Goal: Transaction & Acquisition: Purchase product/service

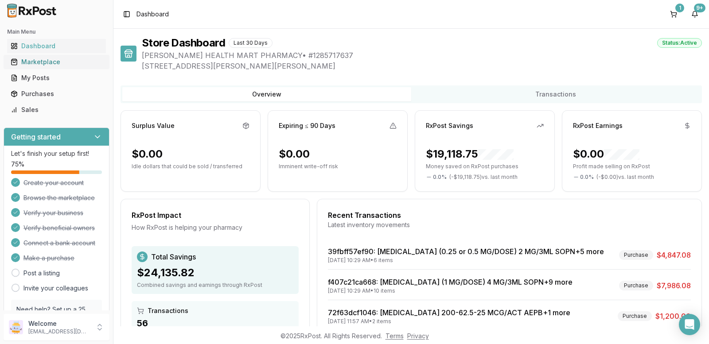
click at [38, 62] on div "Marketplace" at bounding box center [57, 62] width 92 height 9
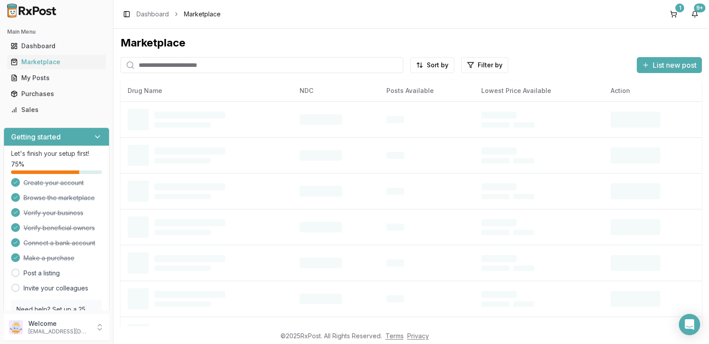
click at [196, 65] on input "search" at bounding box center [261, 65] width 283 height 16
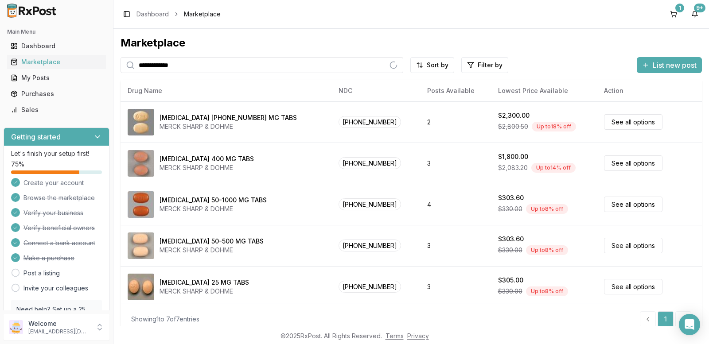
type input "**********"
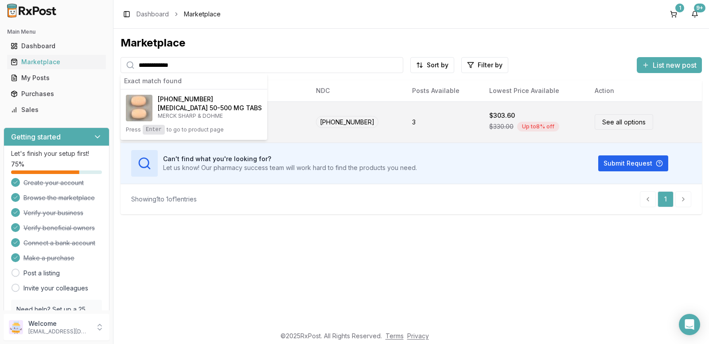
click at [608, 117] on link "See all options" at bounding box center [623, 121] width 58 height 15
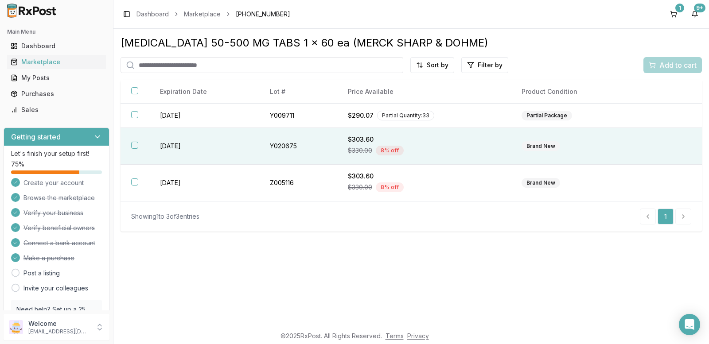
click at [130, 143] on th at bounding box center [134, 146] width 29 height 37
click at [674, 65] on span "Add to cart" at bounding box center [677, 65] width 37 height 11
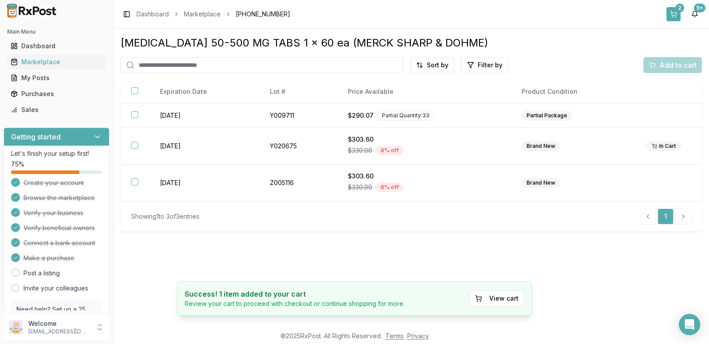
click at [679, 10] on div "2" at bounding box center [679, 8] width 9 height 9
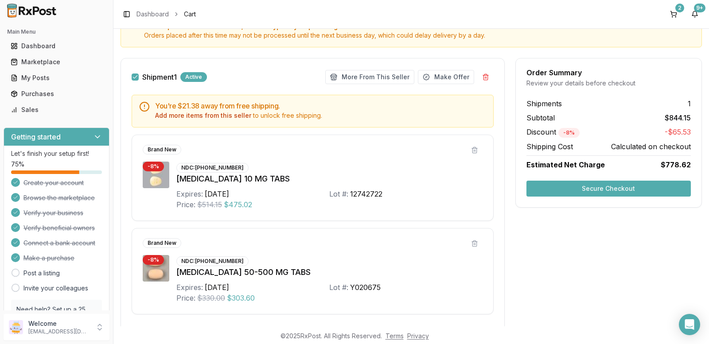
scroll to position [65, 0]
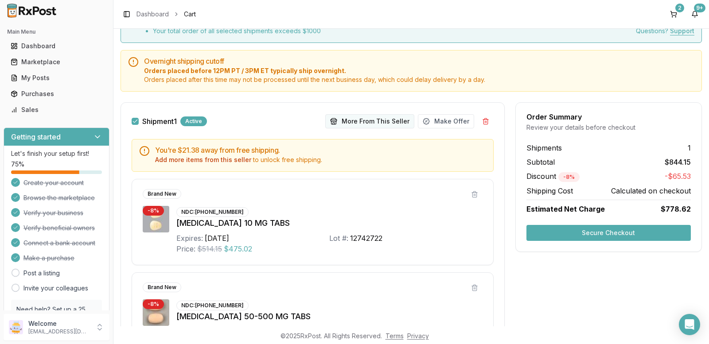
click at [378, 118] on button "More From This Seller" at bounding box center [369, 121] width 89 height 14
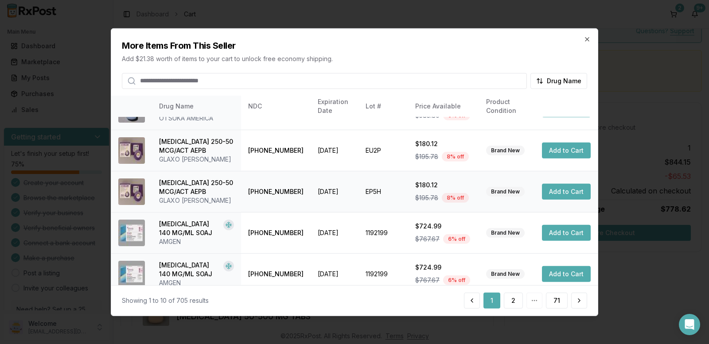
scroll to position [244, 0]
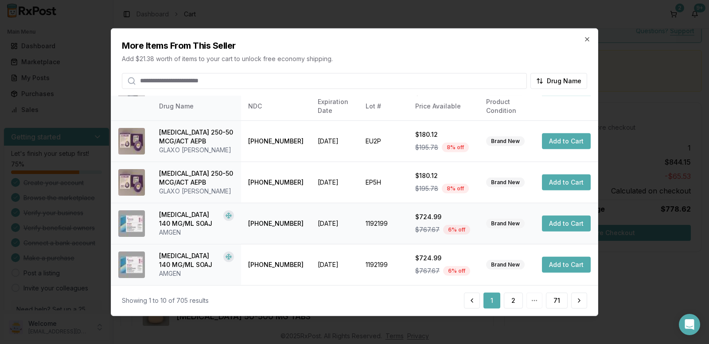
click at [552, 220] on button "Add to Cart" at bounding box center [566, 224] width 49 height 16
click at [586, 42] on icon "button" at bounding box center [586, 38] width 7 height 7
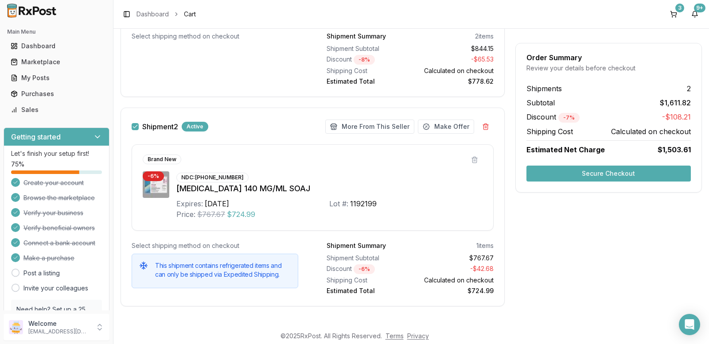
scroll to position [398, 0]
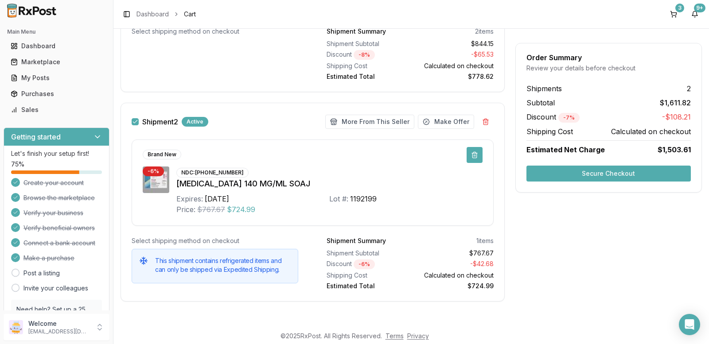
click at [467, 152] on button at bounding box center [474, 155] width 16 height 16
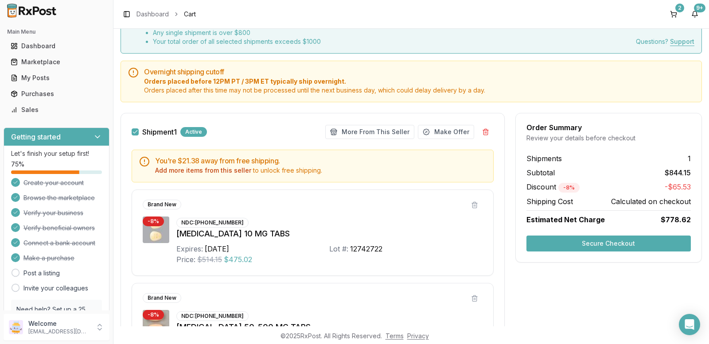
scroll to position [20, 0]
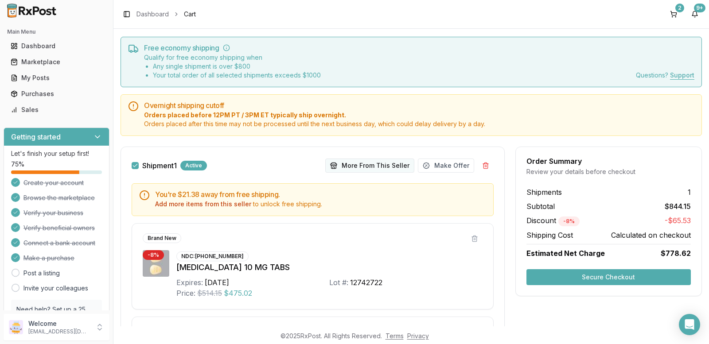
click at [377, 163] on button "More From This Seller" at bounding box center [369, 166] width 89 height 14
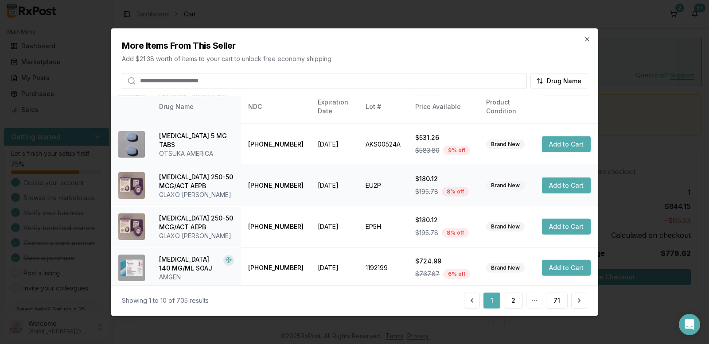
scroll to position [0, 0]
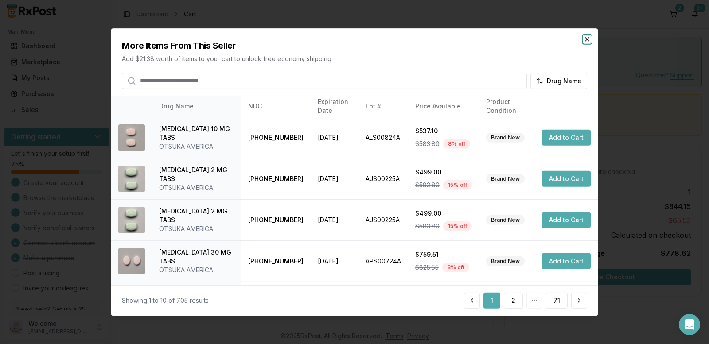
click at [585, 37] on icon "button" at bounding box center [586, 38] width 7 height 7
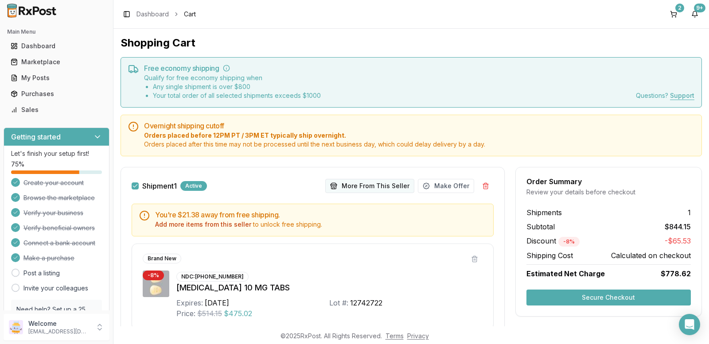
click at [371, 182] on button "More From This Seller" at bounding box center [369, 186] width 89 height 14
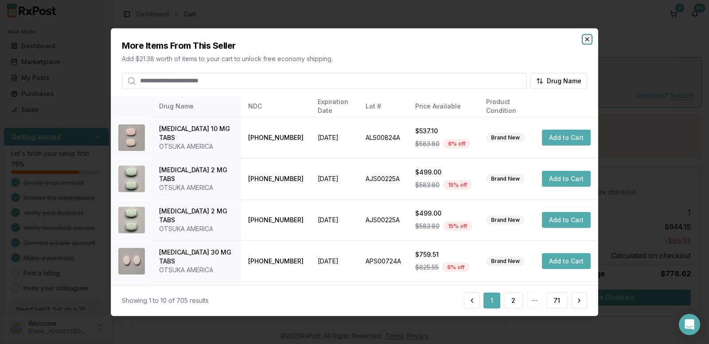
click at [586, 39] on icon "button" at bounding box center [586, 38] width 7 height 7
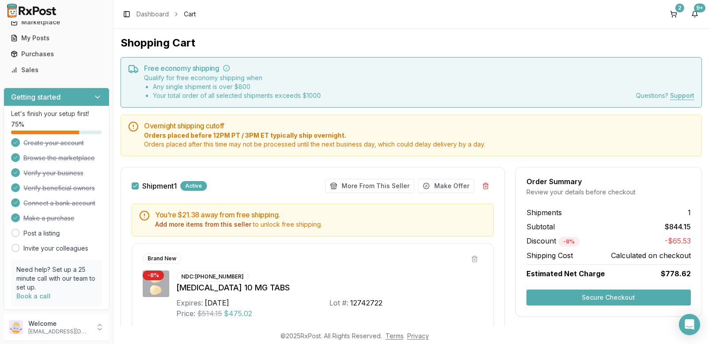
scroll to position [75, 0]
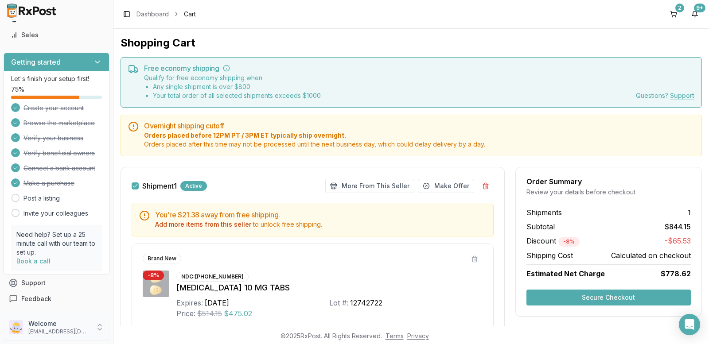
click at [97, 325] on icon at bounding box center [99, 327] width 9 height 9
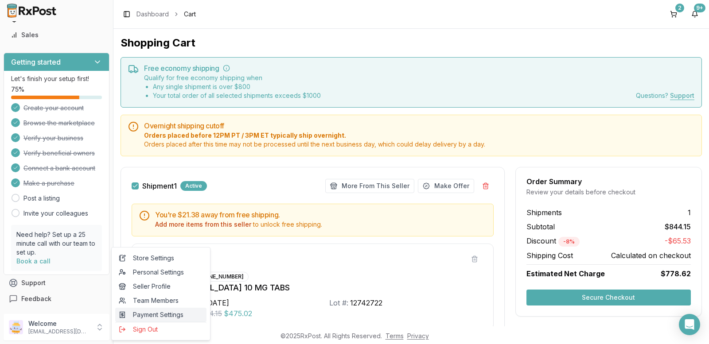
click at [145, 322] on button "Sign Out" at bounding box center [160, 329] width 91 height 15
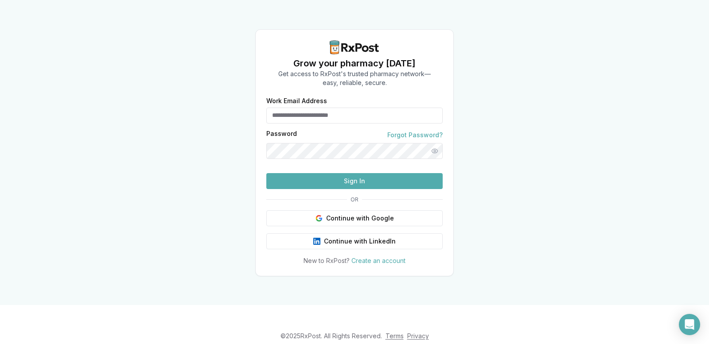
type input "**********"
click at [357, 189] on button "Sign In" at bounding box center [354, 181] width 176 height 16
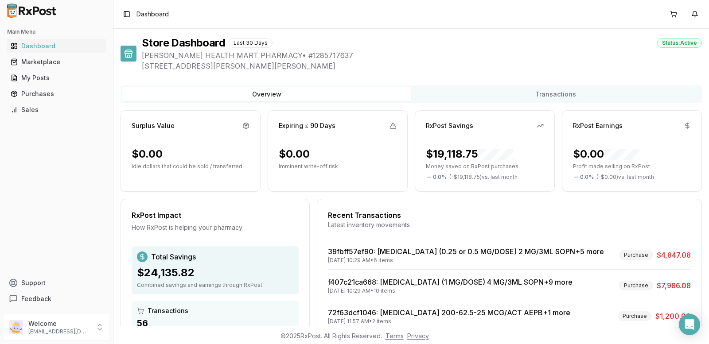
click at [345, 198] on div "Surplus Value $0.00 Idle dollars that could be sold / transferred Expiring ≤ 90…" at bounding box center [410, 269] width 581 height 318
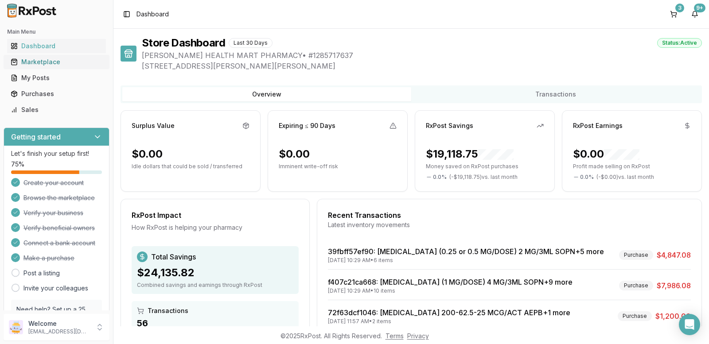
click at [40, 61] on div "Marketplace" at bounding box center [57, 62] width 92 height 9
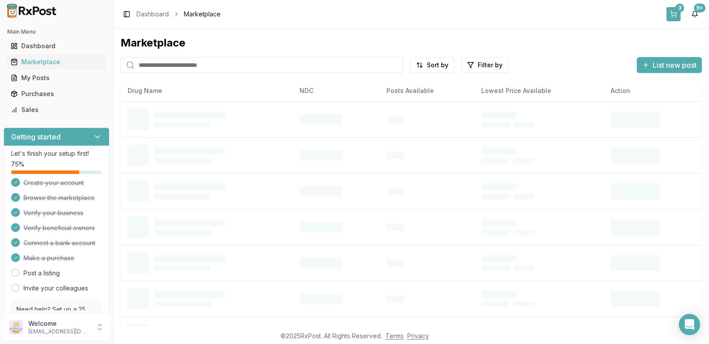
click at [674, 13] on button "3" at bounding box center [673, 14] width 14 height 14
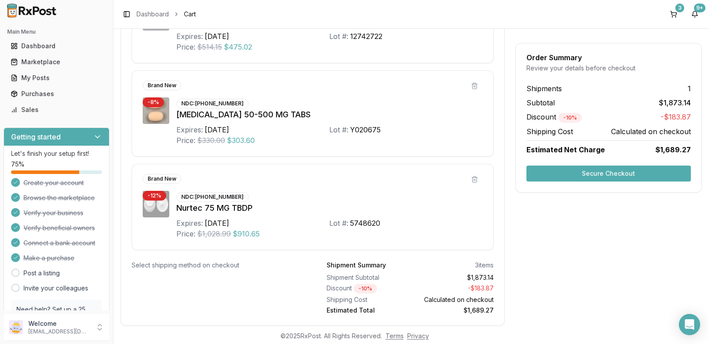
scroll to position [282, 0]
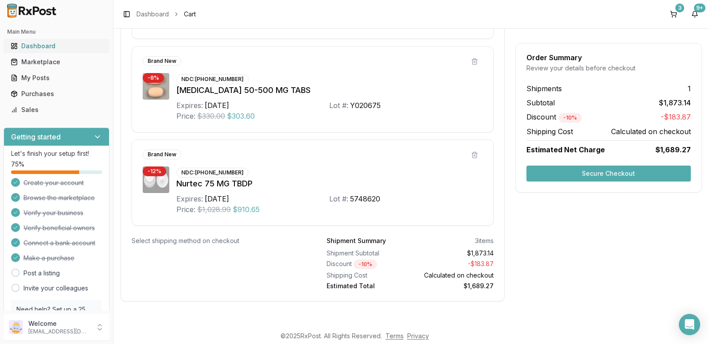
click at [32, 46] on div "Dashboard" at bounding box center [57, 46] width 92 height 9
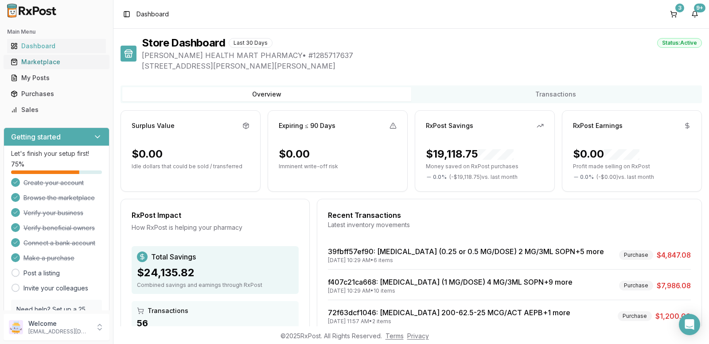
click at [28, 60] on div "Marketplace" at bounding box center [57, 62] width 92 height 9
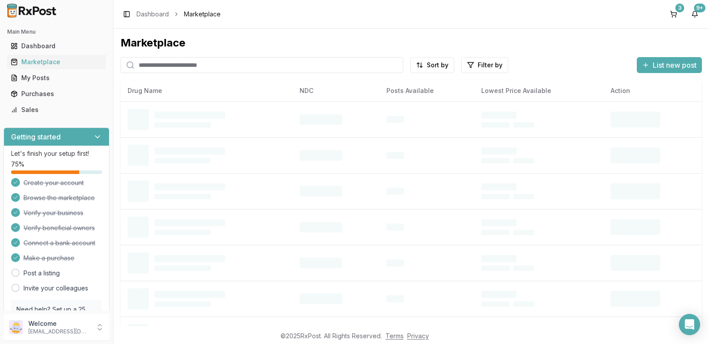
click at [186, 70] on input "search" at bounding box center [261, 65] width 283 height 16
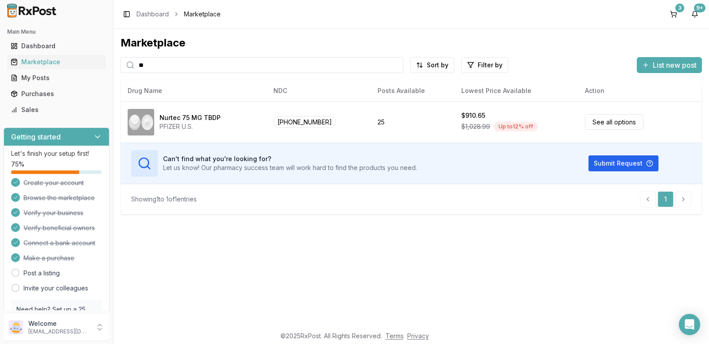
type input "*"
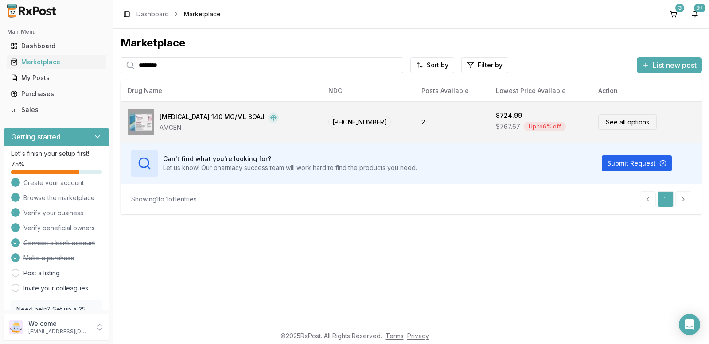
type input "*******"
click at [622, 123] on link "See all options" at bounding box center [627, 121] width 58 height 15
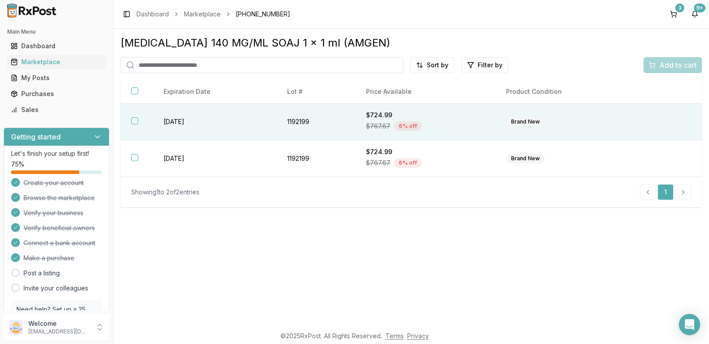
click at [134, 123] on button "button" at bounding box center [134, 120] width 7 height 7
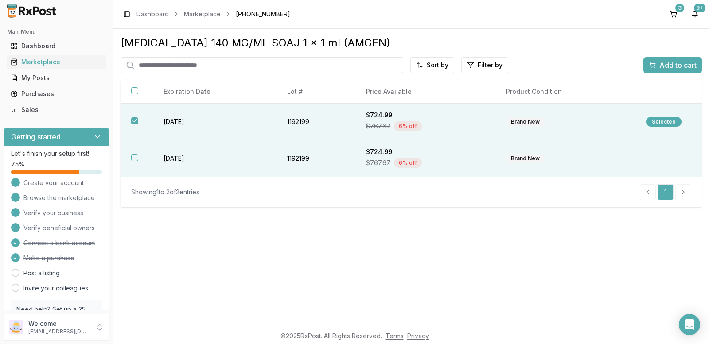
click at [124, 156] on th at bounding box center [136, 158] width 32 height 37
click at [685, 63] on span "Add to cart" at bounding box center [677, 65] width 37 height 11
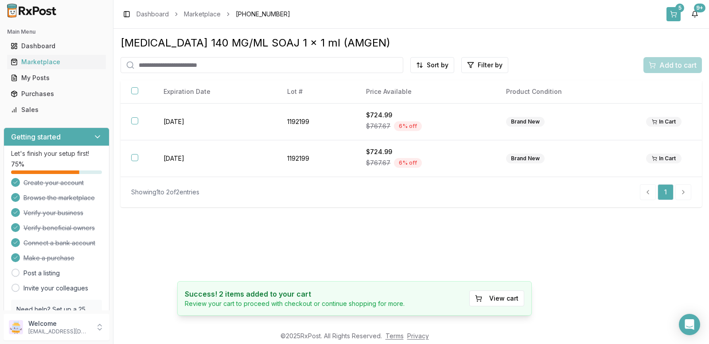
click at [682, 7] on div "5" at bounding box center [679, 8] width 9 height 9
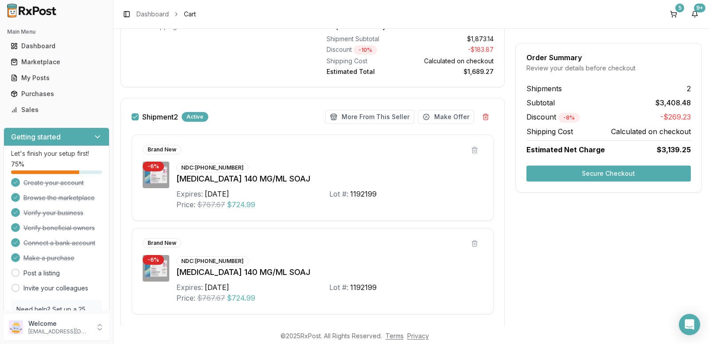
scroll to position [452, 0]
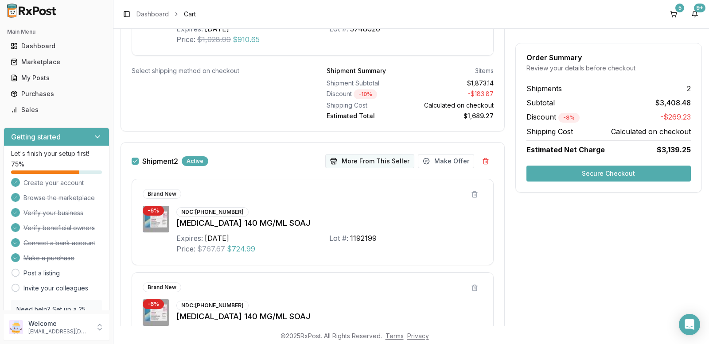
click at [395, 163] on button "More From This Seller" at bounding box center [369, 161] width 89 height 14
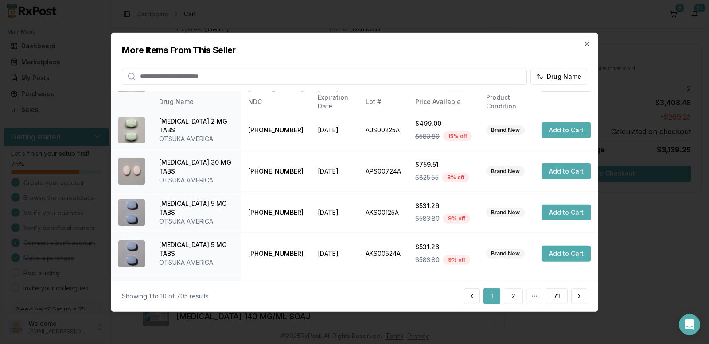
scroll to position [0, 0]
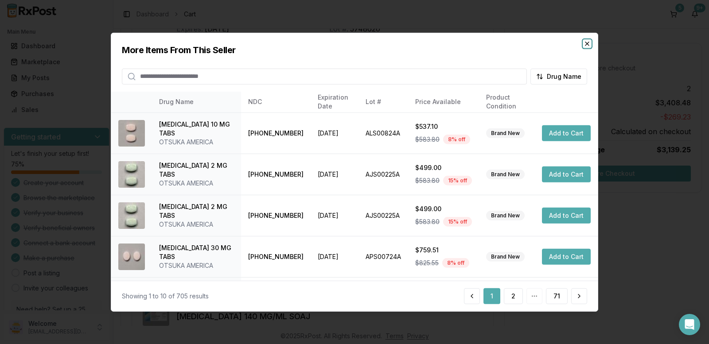
click at [585, 45] on icon "button" at bounding box center [587, 44] width 4 height 4
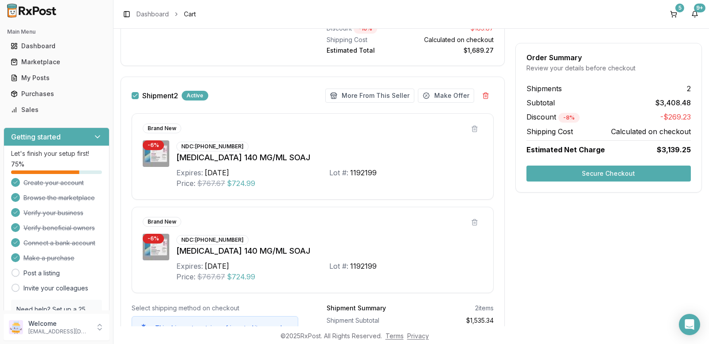
scroll to position [531, 0]
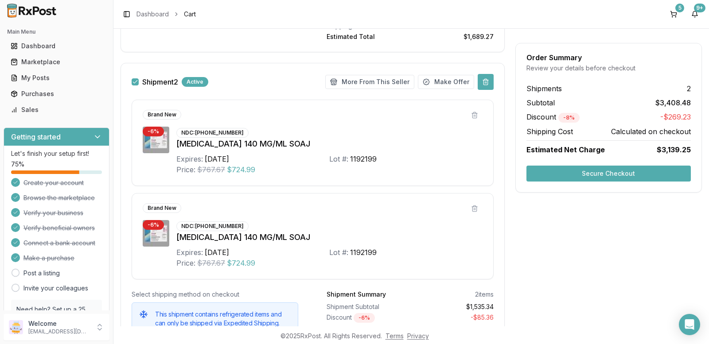
click at [484, 78] on button at bounding box center [485, 82] width 16 height 16
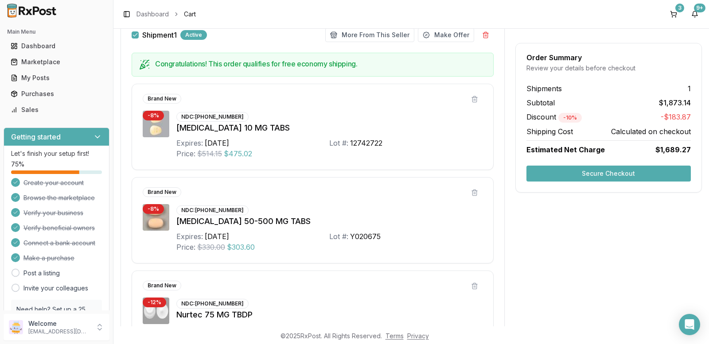
scroll to position [0, 0]
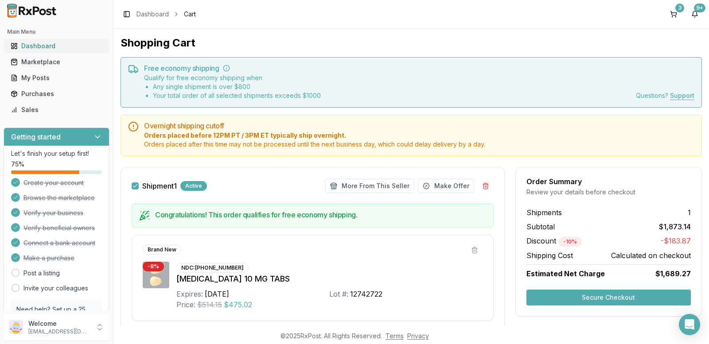
click at [35, 46] on div "Dashboard" at bounding box center [57, 46] width 92 height 9
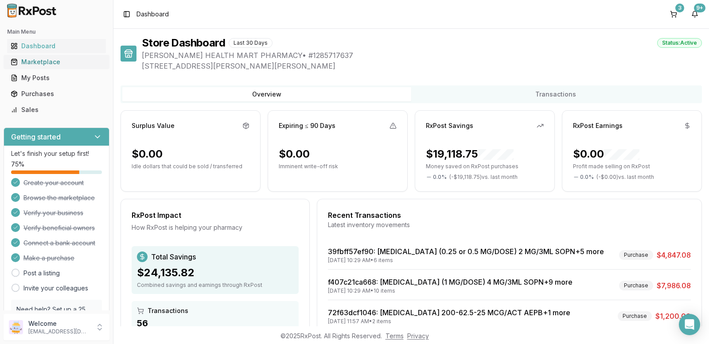
click at [38, 64] on div "Marketplace" at bounding box center [57, 62] width 92 height 9
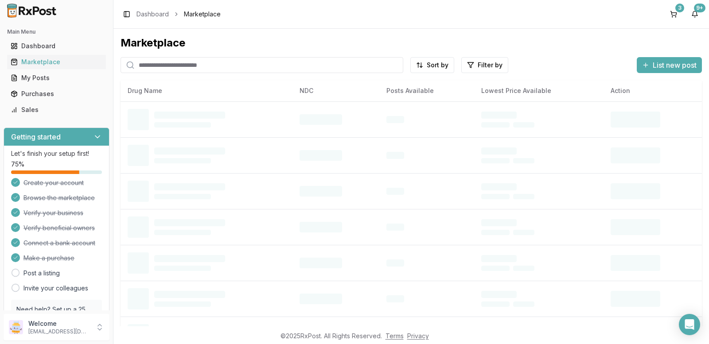
click at [174, 70] on input "search" at bounding box center [261, 65] width 283 height 16
type input "*"
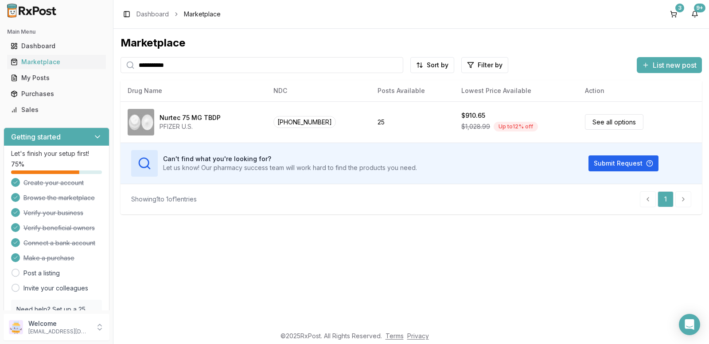
type input "**********"
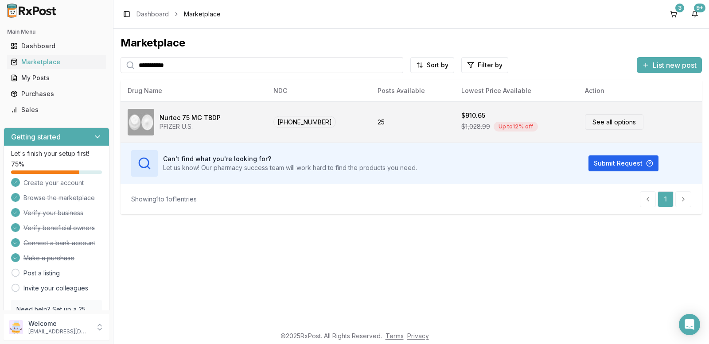
click at [611, 121] on link "See all options" at bounding box center [614, 121] width 58 height 15
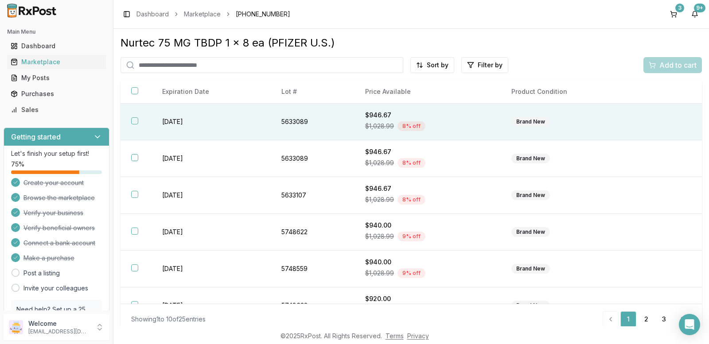
click at [131, 120] on th at bounding box center [135, 122] width 31 height 37
click at [673, 65] on span "Add to cart" at bounding box center [677, 65] width 37 height 11
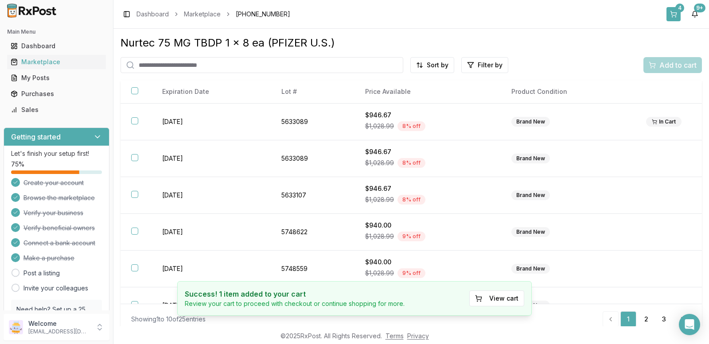
click at [674, 8] on button "4" at bounding box center [673, 14] width 14 height 14
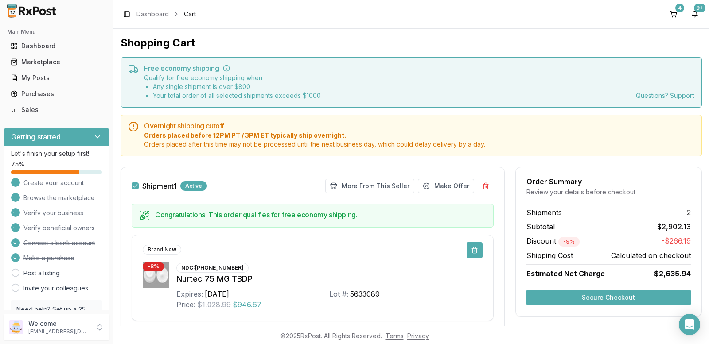
click at [472, 246] on button at bounding box center [474, 250] width 16 height 16
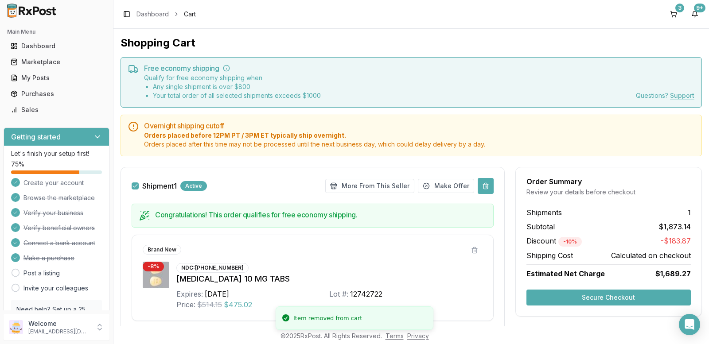
click at [480, 181] on button at bounding box center [485, 186] width 16 height 16
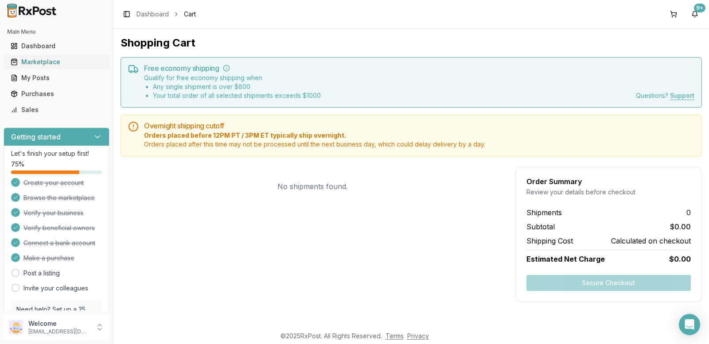
click at [50, 58] on div "Marketplace" at bounding box center [57, 62] width 92 height 9
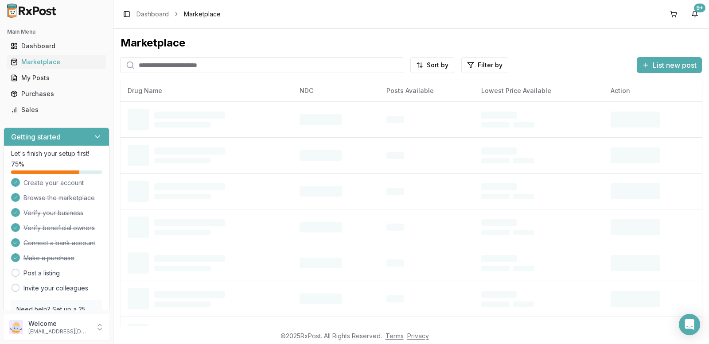
click at [176, 68] on input "search" at bounding box center [261, 65] width 283 height 16
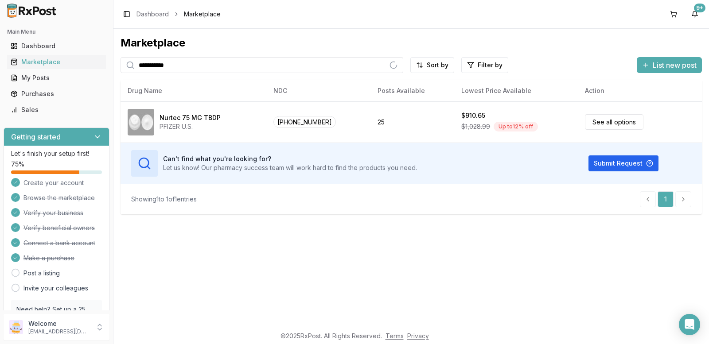
type input "**********"
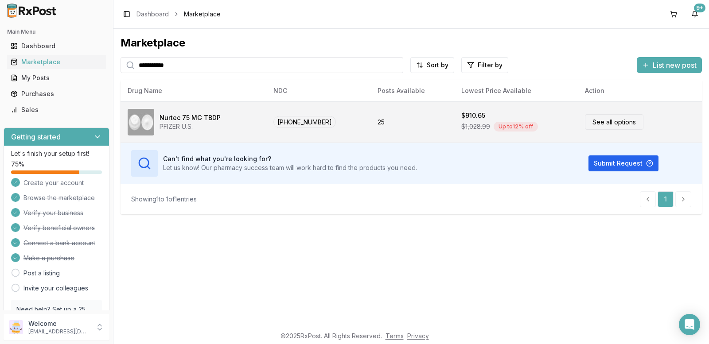
click at [606, 124] on link "See all options" at bounding box center [614, 121] width 58 height 15
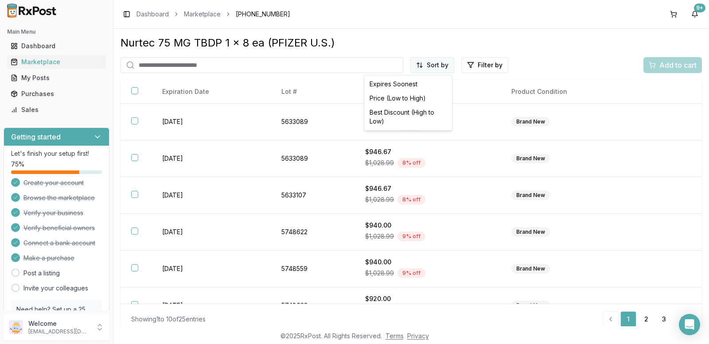
click at [436, 66] on html "Main Menu Dashboard Marketplace My Posts Purchases Sales Getting started Let's …" at bounding box center [354, 172] width 709 height 344
click at [388, 99] on div "Price (Low to High)" at bounding box center [408, 98] width 84 height 14
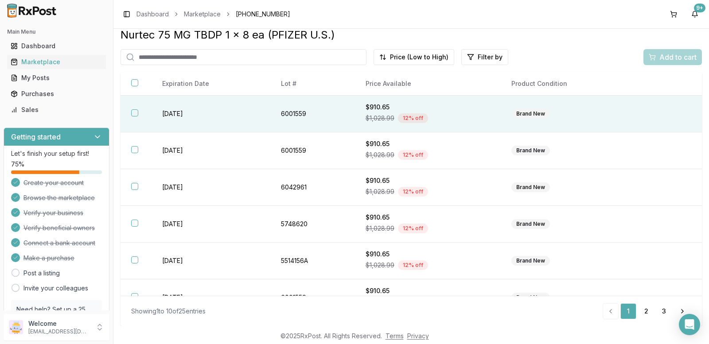
click at [129, 110] on th at bounding box center [135, 114] width 31 height 37
click at [681, 56] on span "Add to cart" at bounding box center [677, 57] width 37 height 11
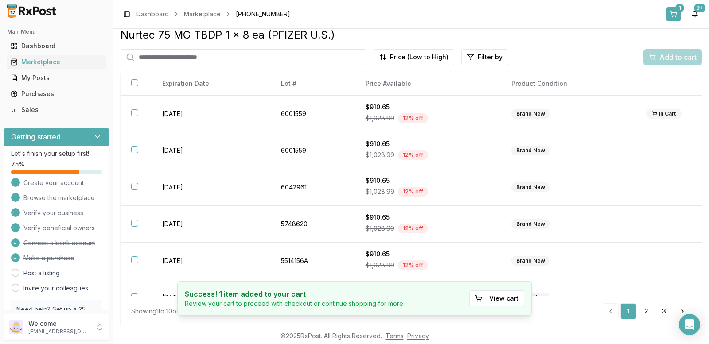
click at [678, 14] on button "1" at bounding box center [673, 14] width 14 height 14
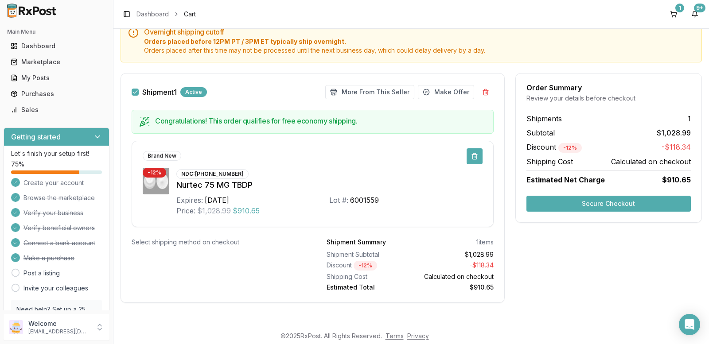
scroll to position [95, 0]
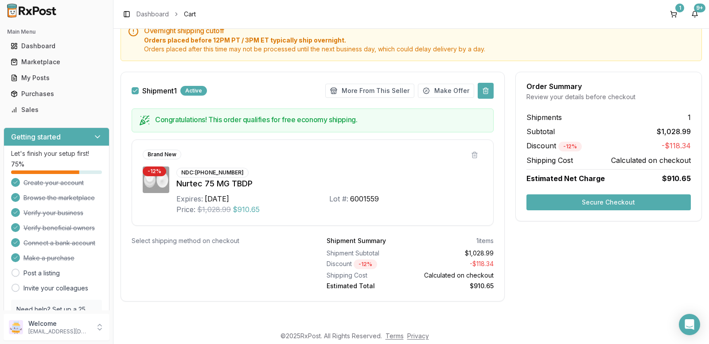
click at [480, 88] on button at bounding box center [485, 91] width 16 height 16
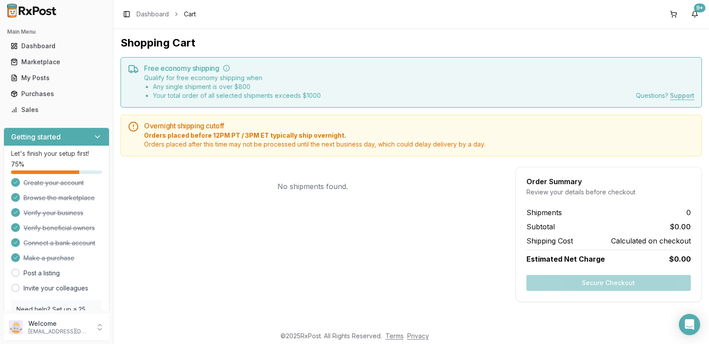
scroll to position [0, 0]
drag, startPoint x: 35, startPoint y: 50, endPoint x: 36, endPoint y: 41, distance: 8.6
click at [35, 49] on div "Dashboard" at bounding box center [57, 46] width 92 height 9
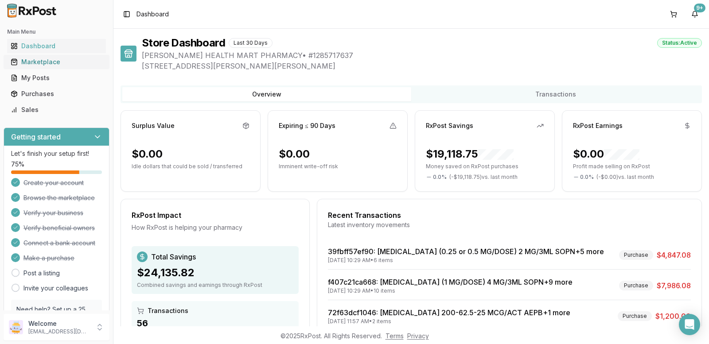
click at [53, 62] on div "Marketplace" at bounding box center [57, 62] width 92 height 9
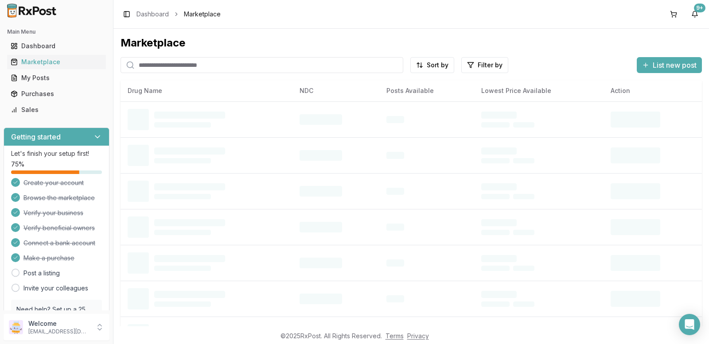
click at [185, 67] on input "search" at bounding box center [261, 65] width 283 height 16
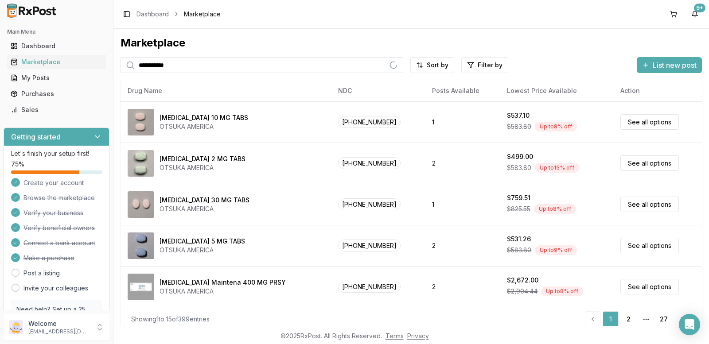
type input "**********"
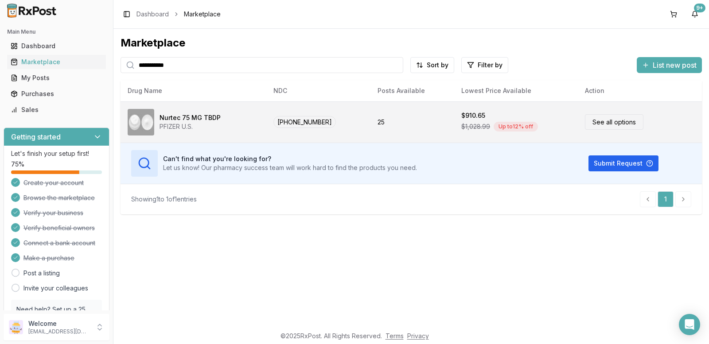
click at [612, 122] on link "See all options" at bounding box center [614, 121] width 58 height 15
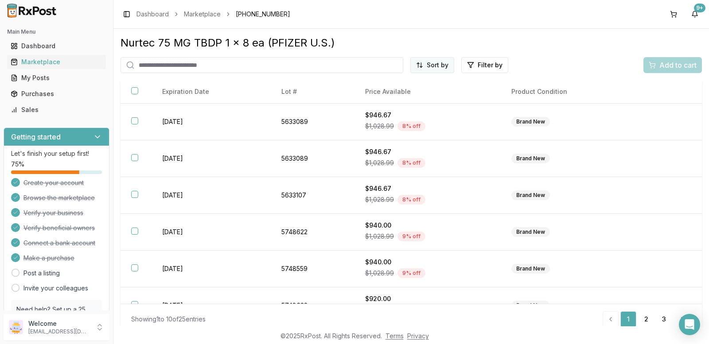
click at [423, 70] on html "Main Menu Dashboard Marketplace My Posts Purchases Sales Getting started Let's …" at bounding box center [354, 172] width 709 height 344
click at [399, 95] on div "Price (Low to High)" at bounding box center [408, 98] width 84 height 14
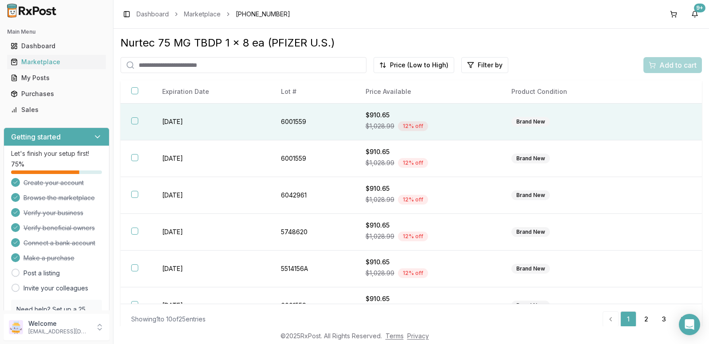
click at [133, 123] on button "button" at bounding box center [134, 120] width 7 height 7
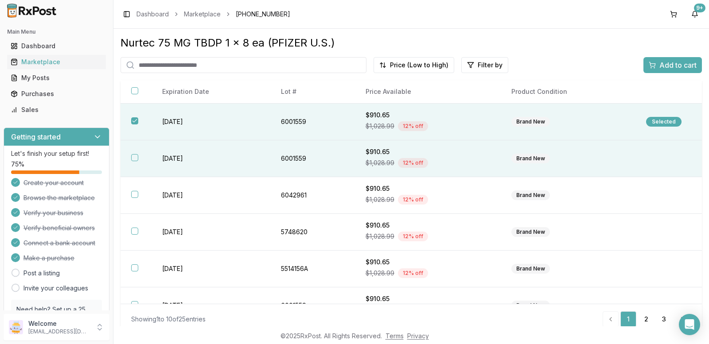
click at [132, 156] on button "button" at bounding box center [134, 157] width 7 height 7
click at [670, 66] on span "Add to cart" at bounding box center [677, 65] width 37 height 11
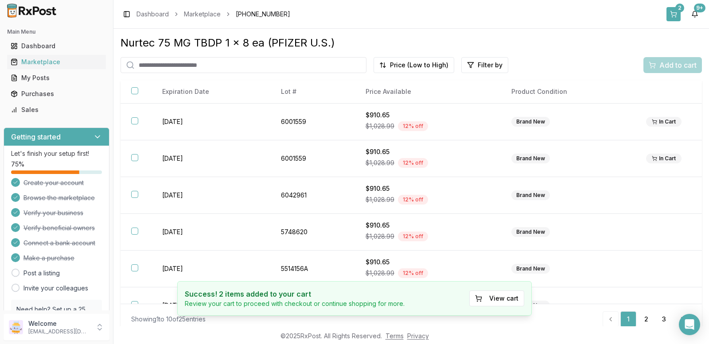
click at [677, 5] on div "2" at bounding box center [679, 8] width 9 height 9
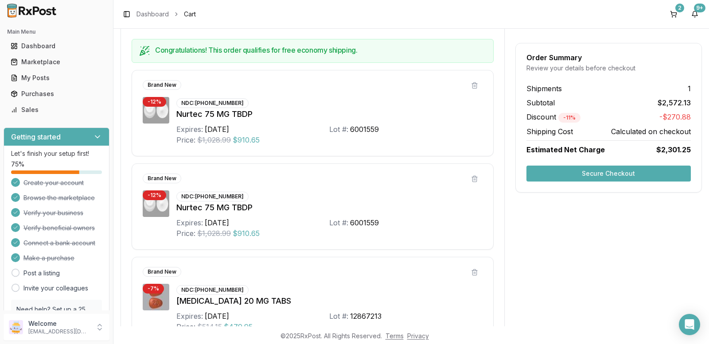
scroll to position [149, 0]
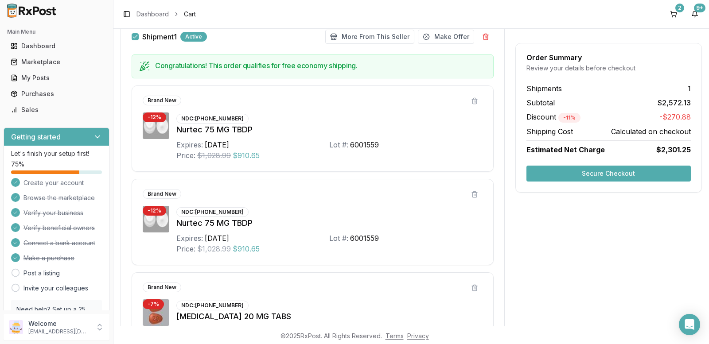
click at [600, 173] on button "Secure Checkout" at bounding box center [608, 174] width 164 height 16
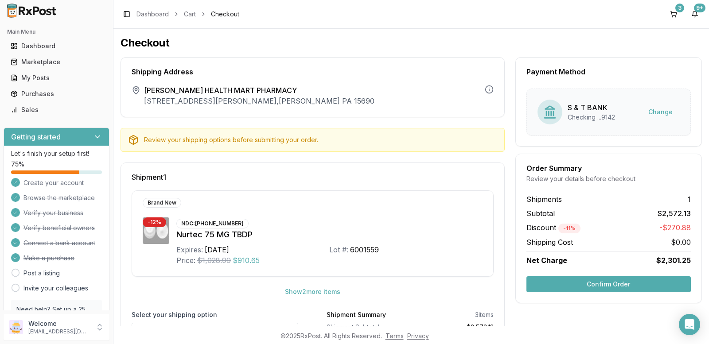
click at [279, 141] on div "Review your shipping options before submitting your order." at bounding box center [320, 140] width 353 height 9
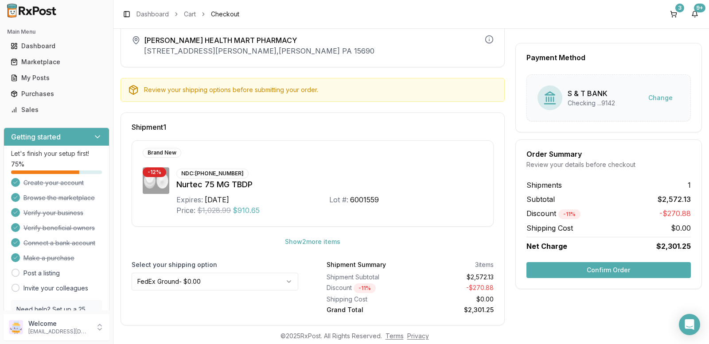
scroll to position [63, 0]
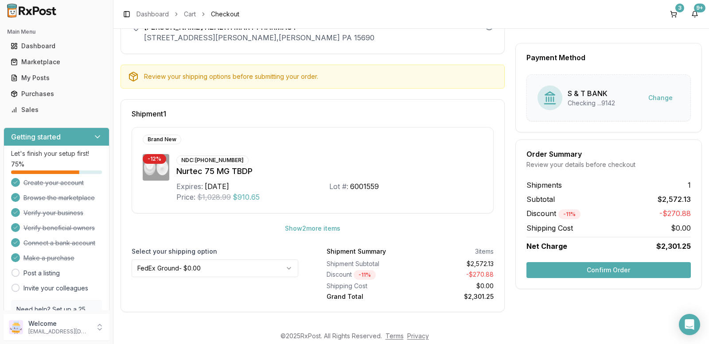
click at [605, 269] on button "Confirm Order" at bounding box center [608, 270] width 164 height 16
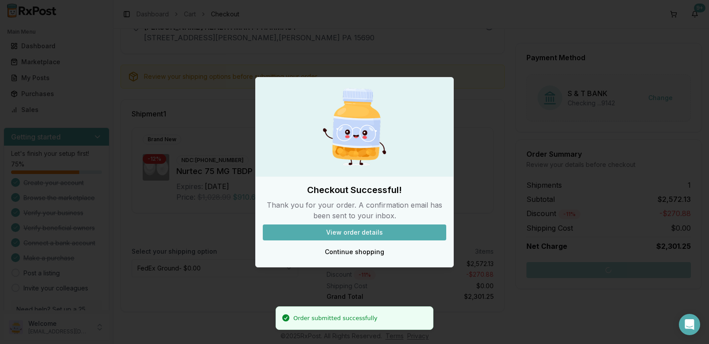
click at [363, 229] on button "View order details" at bounding box center [354, 233] width 183 height 16
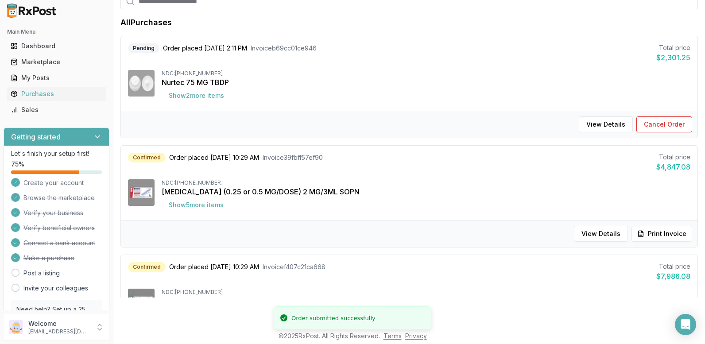
scroll to position [32, 0]
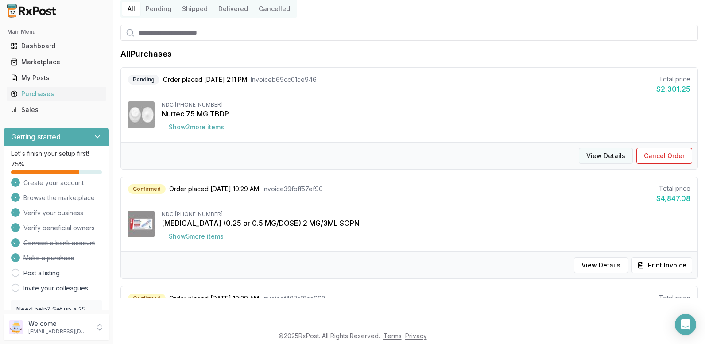
click at [604, 154] on button "View Details" at bounding box center [606, 156] width 54 height 16
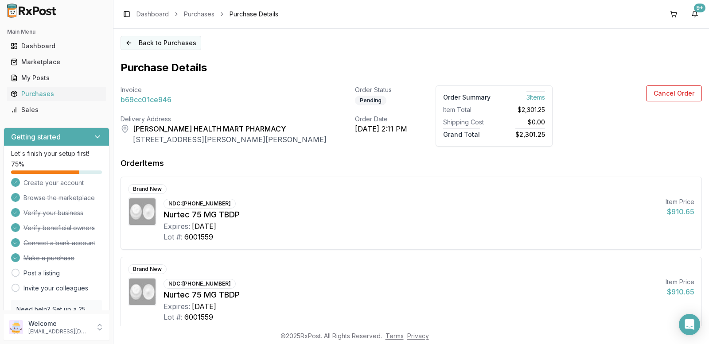
click at [134, 43] on button "Back to Purchases" at bounding box center [160, 43] width 81 height 14
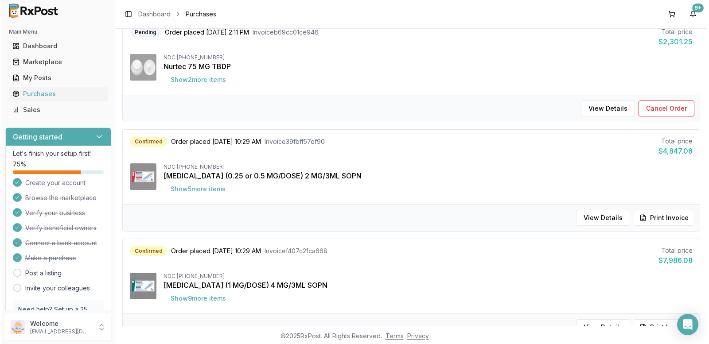
scroll to position [133, 0]
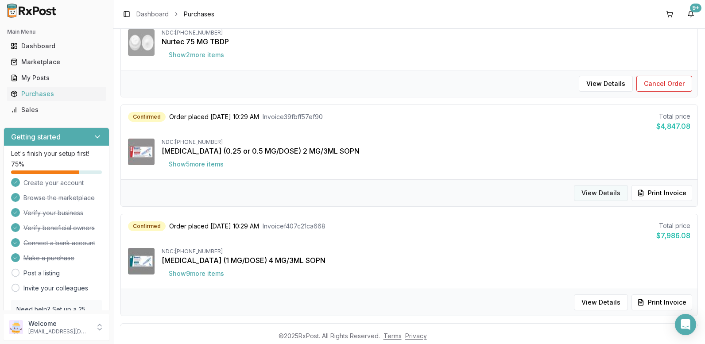
click at [604, 189] on button "View Details" at bounding box center [601, 193] width 54 height 16
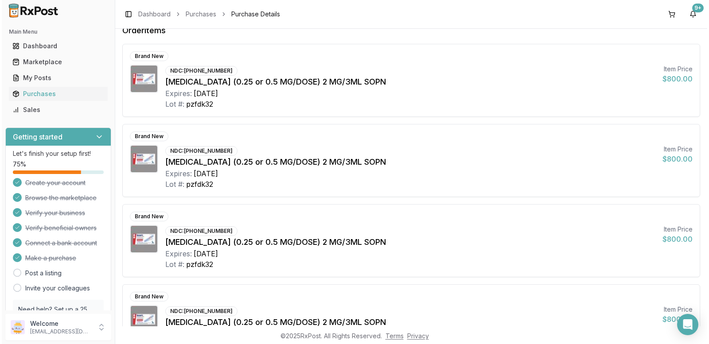
scroll to position [7, 0]
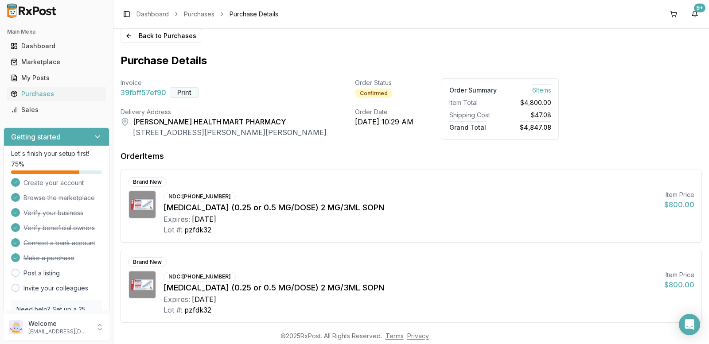
click at [182, 93] on button "Print" at bounding box center [184, 92] width 29 height 11
click at [33, 61] on div "Marketplace" at bounding box center [57, 62] width 92 height 9
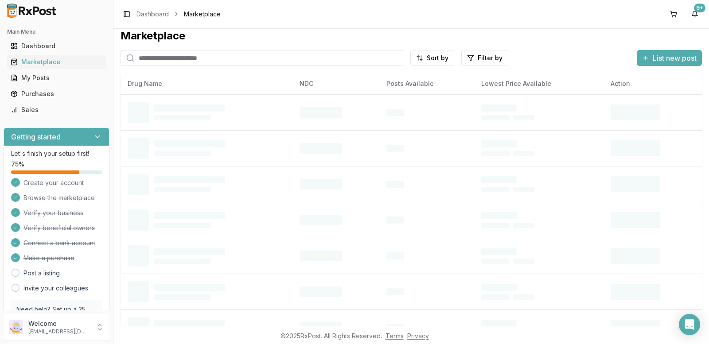
click at [155, 59] on input "search" at bounding box center [261, 58] width 283 height 16
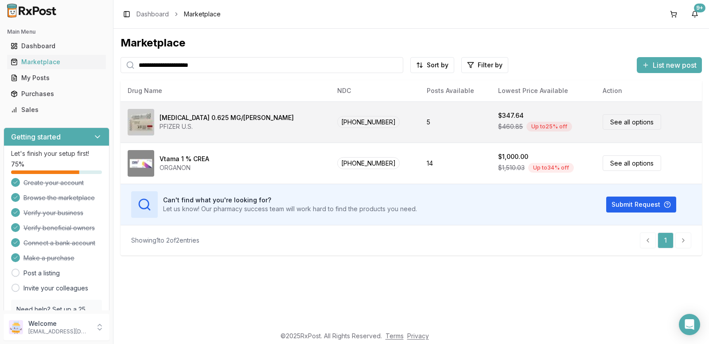
type input "**********"
click at [615, 121] on link "See all options" at bounding box center [631, 121] width 58 height 15
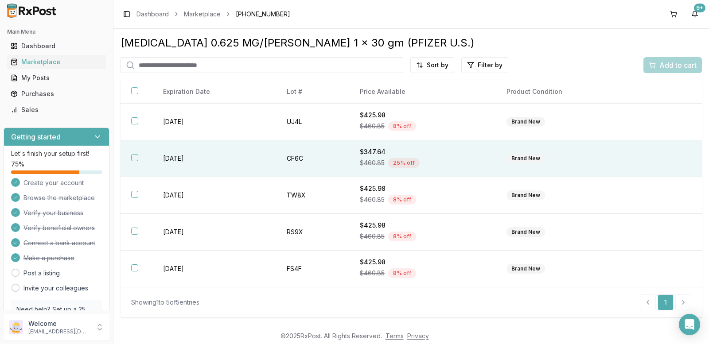
click at [136, 155] on button "button" at bounding box center [134, 157] width 7 height 7
click at [676, 63] on span "Add to cart" at bounding box center [677, 65] width 37 height 11
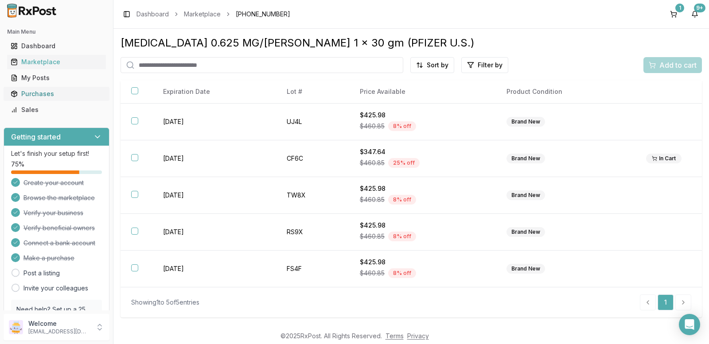
click at [37, 96] on div "Purchases" at bounding box center [57, 93] width 92 height 9
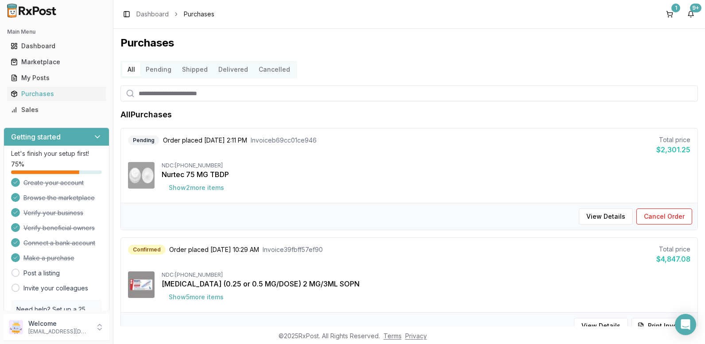
click at [201, 92] on input "search" at bounding box center [408, 93] width 577 height 16
type input "*********"
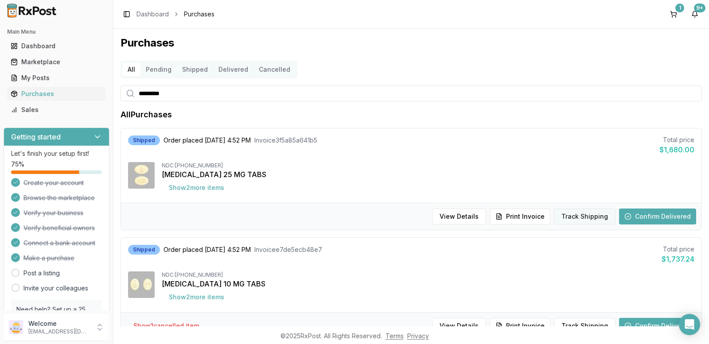
click at [581, 221] on button "Track Shipping" at bounding box center [585, 217] width 62 height 16
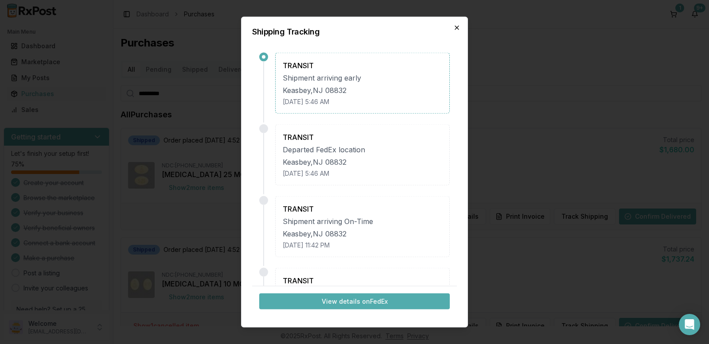
click at [455, 25] on icon "button" at bounding box center [456, 27] width 7 height 7
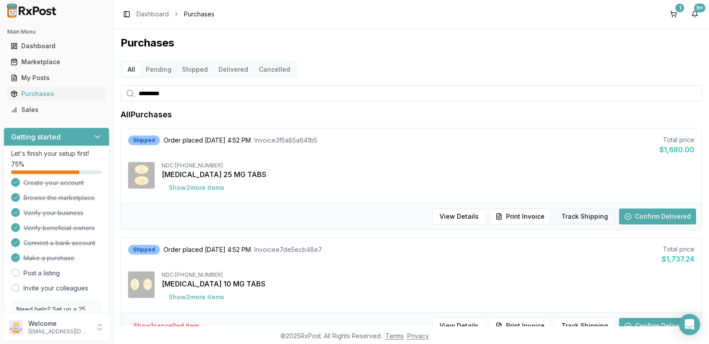
click at [579, 216] on button "Track Shipping" at bounding box center [585, 217] width 62 height 16
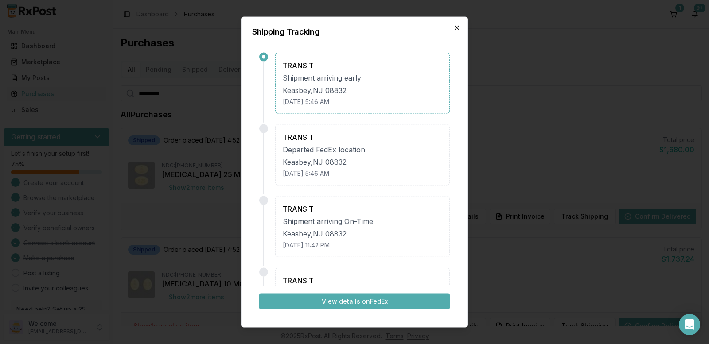
click at [458, 27] on icon "button" at bounding box center [456, 27] width 7 height 7
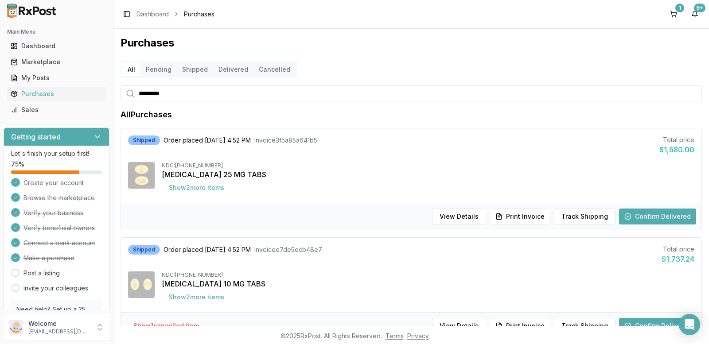
click at [211, 187] on button "Show 2 more item s" at bounding box center [197, 188] width 70 height 16
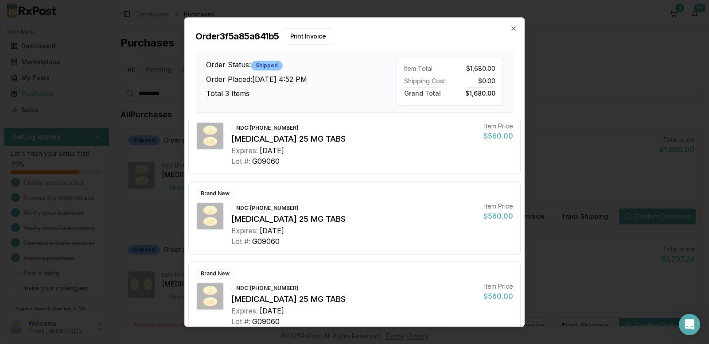
scroll to position [34, 0]
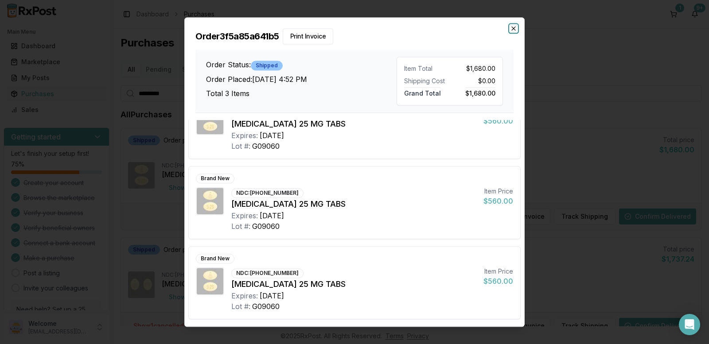
click at [513, 28] on icon "button" at bounding box center [513, 29] width 4 height 4
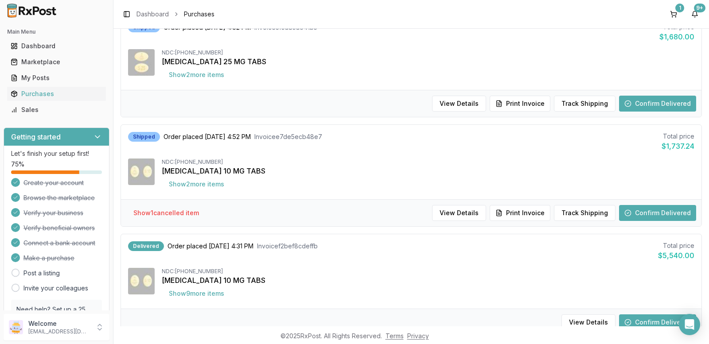
scroll to position [89, 0]
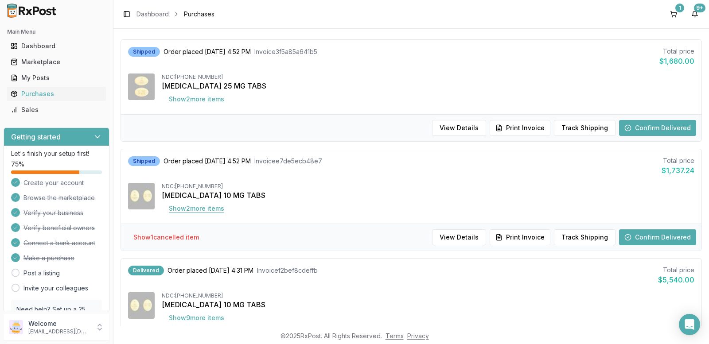
click at [205, 208] on button "Show 2 more item s" at bounding box center [197, 209] width 70 height 16
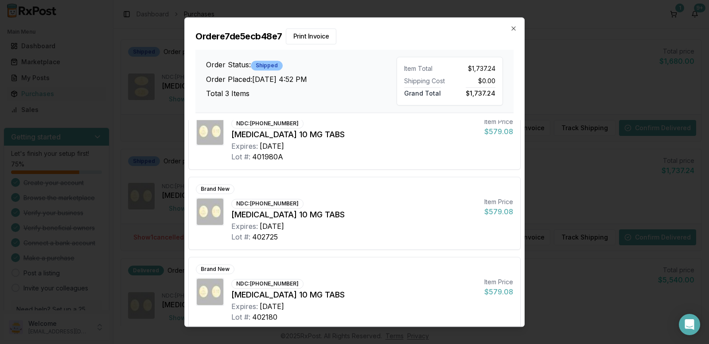
scroll to position [34, 0]
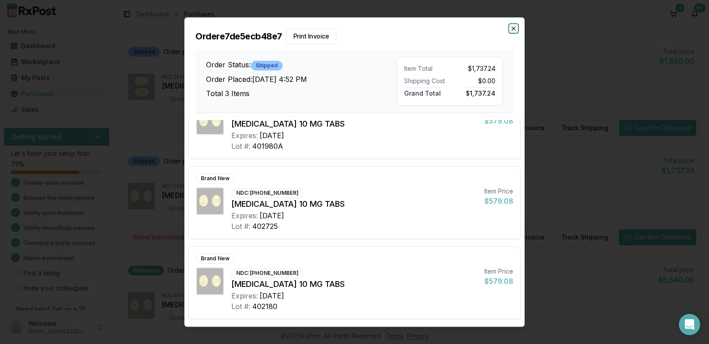
click at [514, 25] on icon "button" at bounding box center [513, 28] width 7 height 7
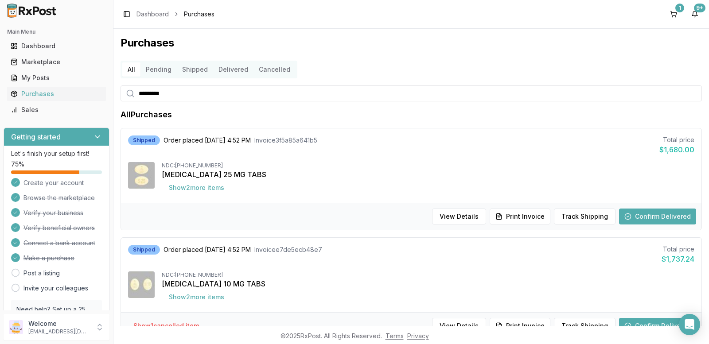
scroll to position [44, 0]
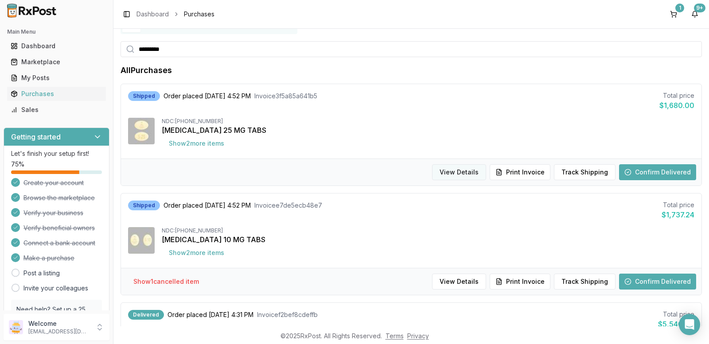
click at [464, 172] on button "View Details" at bounding box center [459, 172] width 54 height 16
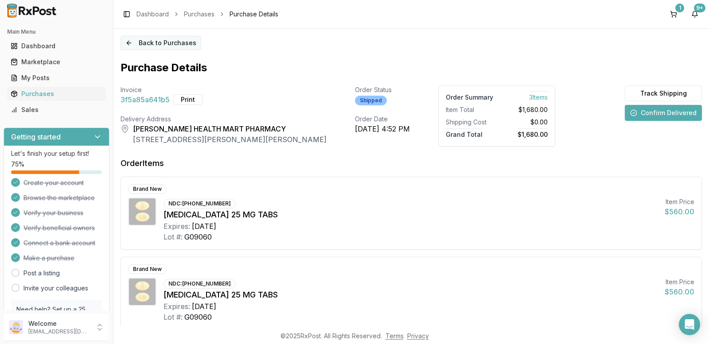
click at [136, 41] on button "Back to Purchases" at bounding box center [160, 43] width 81 height 14
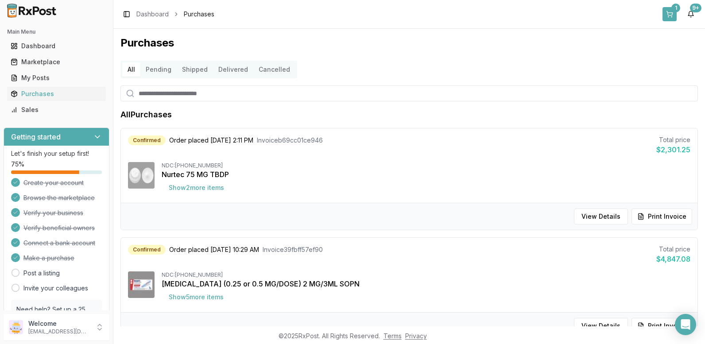
click at [672, 12] on button "1" at bounding box center [669, 14] width 14 height 14
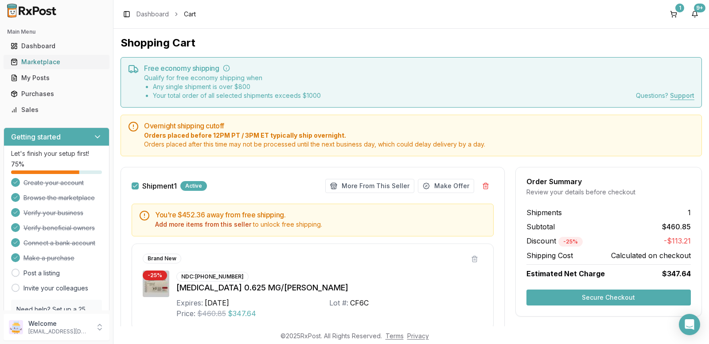
click at [47, 62] on div "Marketplace" at bounding box center [57, 62] width 92 height 9
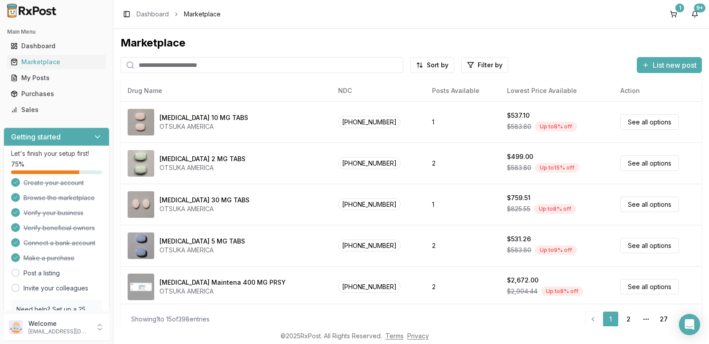
click at [290, 61] on input "search" at bounding box center [261, 65] width 283 height 16
click at [287, 62] on input "search" at bounding box center [261, 65] width 283 height 16
click at [677, 12] on button "1" at bounding box center [673, 14] width 14 height 14
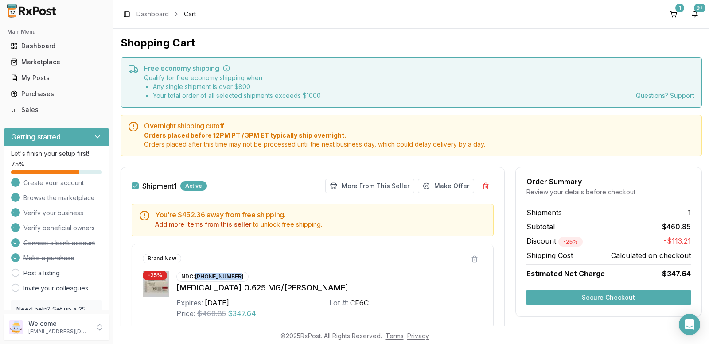
drag, startPoint x: 197, startPoint y: 276, endPoint x: 237, endPoint y: 277, distance: 40.3
click at [237, 277] on div "NDC: 00046-0872-21" at bounding box center [212, 277] width 72 height 10
copy div "00046-0872-21"
drag, startPoint x: 41, startPoint y: 60, endPoint x: 42, endPoint y: 52, distance: 8.0
click at [41, 59] on div "Marketplace" at bounding box center [57, 62] width 92 height 9
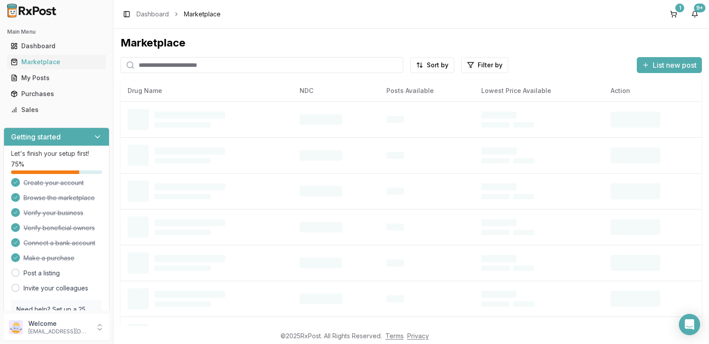
drag, startPoint x: 160, startPoint y: 65, endPoint x: 162, endPoint y: 56, distance: 9.0
click at [162, 64] on input "search" at bounding box center [261, 65] width 283 height 16
paste input "**********"
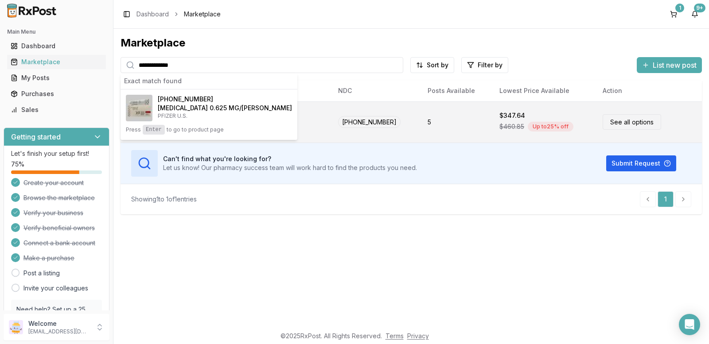
type input "**********"
click at [623, 121] on link "See all options" at bounding box center [631, 121] width 58 height 15
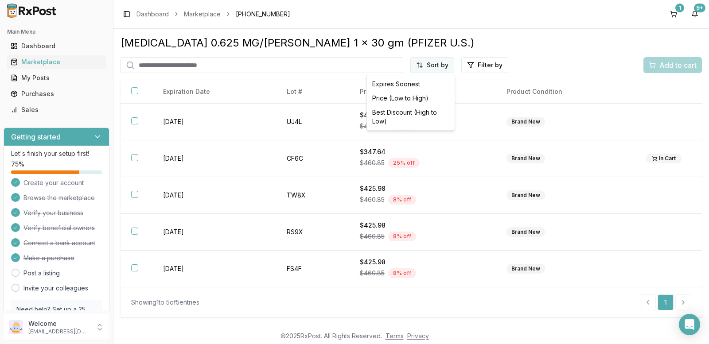
click at [440, 65] on html "Main Menu Dashboard Marketplace My Posts Purchases Sales Getting started Let's …" at bounding box center [354, 172] width 709 height 344
click at [395, 97] on div "Price (Low to High)" at bounding box center [410, 98] width 84 height 14
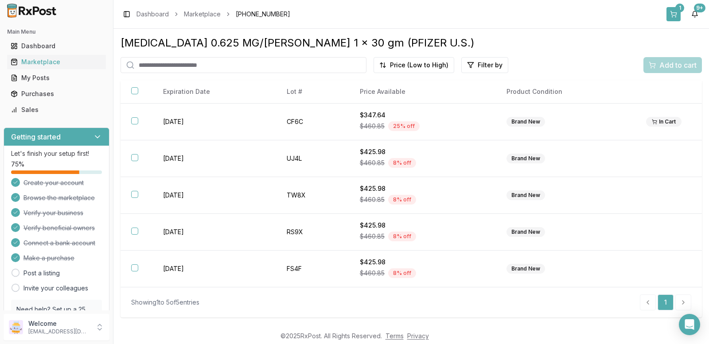
click at [675, 9] on div "1" at bounding box center [679, 8] width 9 height 9
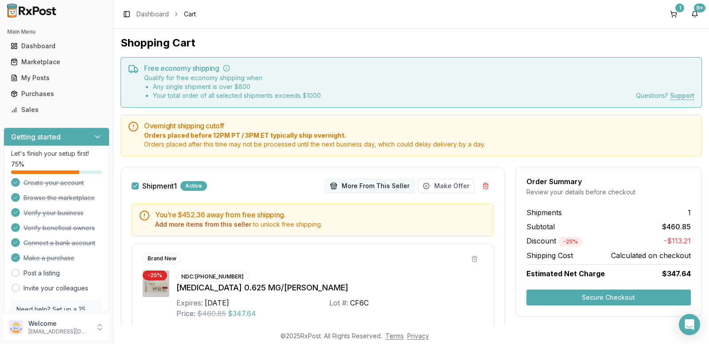
click at [390, 182] on button "More From This Seller" at bounding box center [369, 186] width 89 height 14
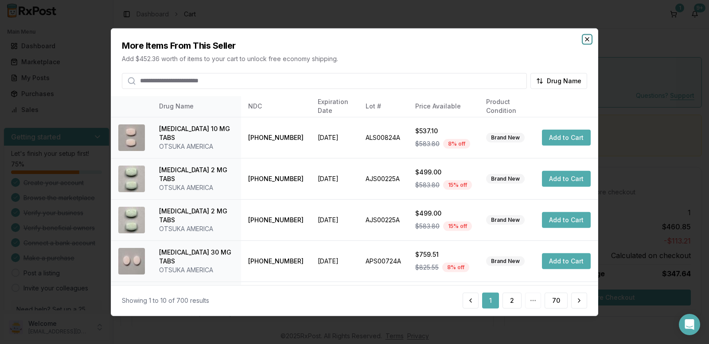
click at [589, 40] on icon "button" at bounding box center [586, 38] width 7 height 7
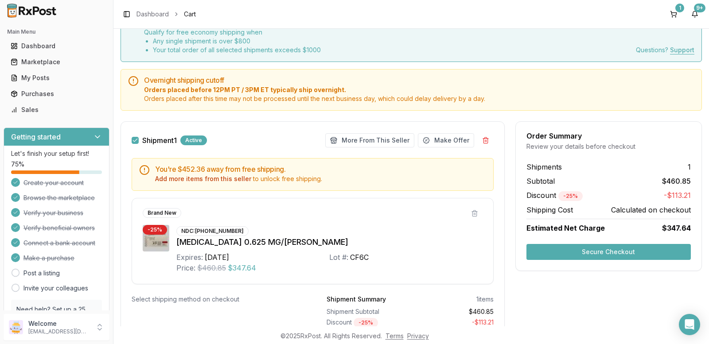
scroll to position [104, 0]
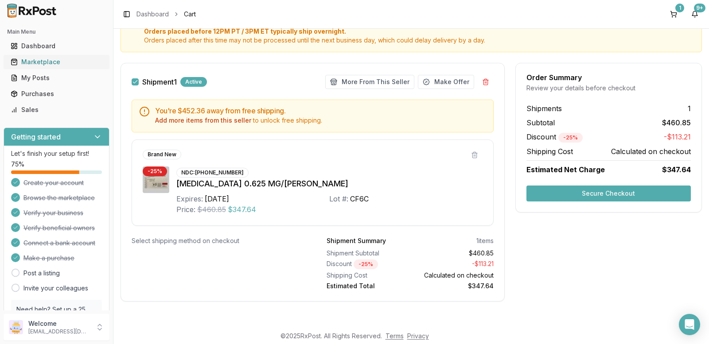
click at [45, 64] on div "Marketplace" at bounding box center [57, 62] width 92 height 9
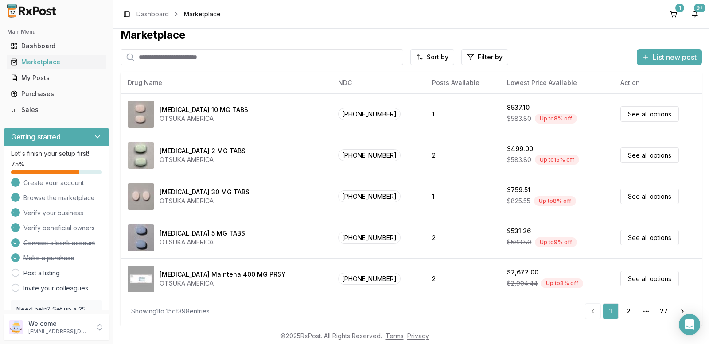
scroll to position [8, 0]
click at [173, 58] on input "search" at bounding box center [261, 57] width 283 height 16
paste input "**********"
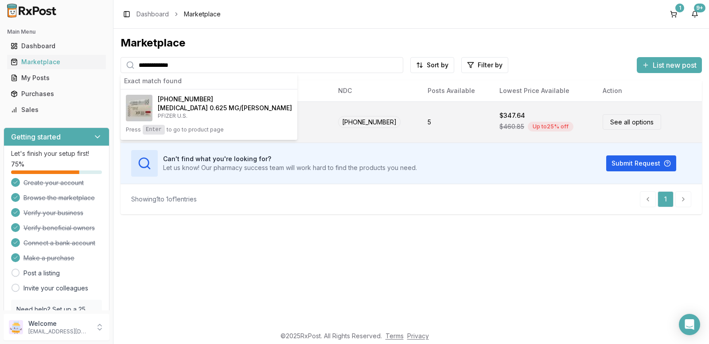
type input "**********"
click at [616, 122] on link "See all options" at bounding box center [631, 121] width 58 height 15
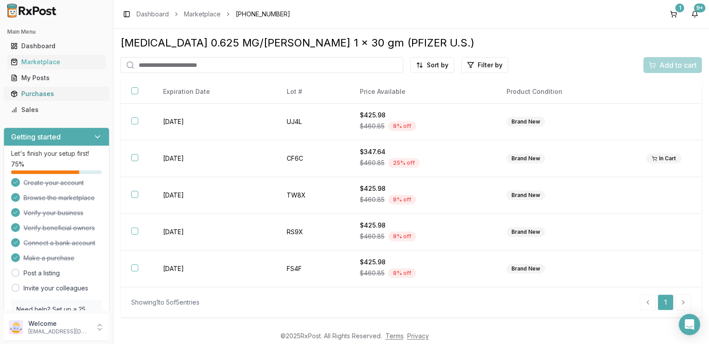
click at [38, 94] on div "Purchases" at bounding box center [57, 93] width 92 height 9
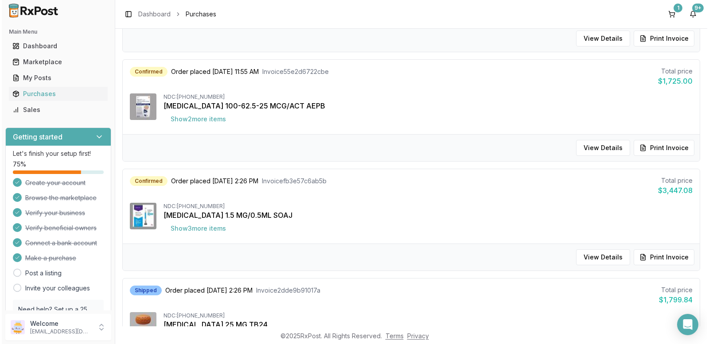
scroll to position [531, 0]
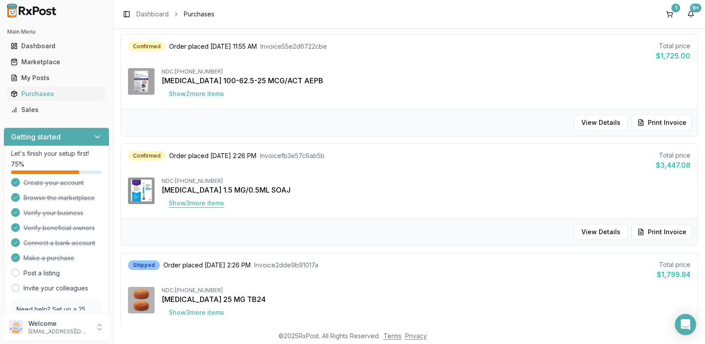
click at [209, 204] on button "Show 3 more item s" at bounding box center [197, 203] width 70 height 16
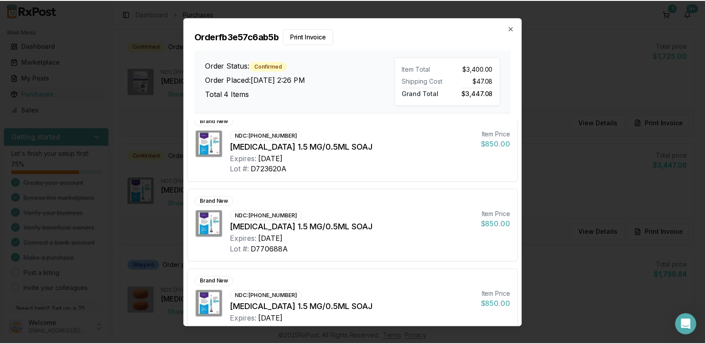
scroll to position [0, 0]
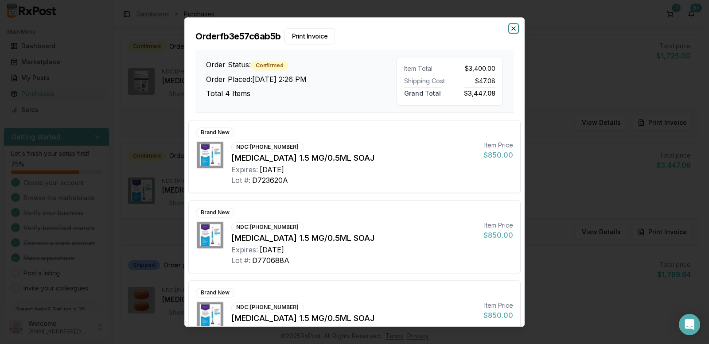
click at [513, 27] on icon "button" at bounding box center [513, 28] width 7 height 7
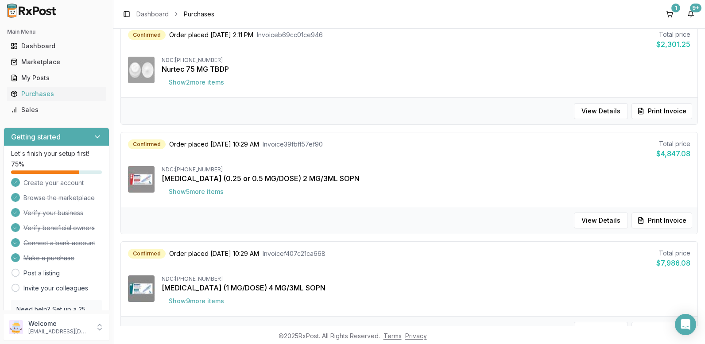
scroll to position [310, 0]
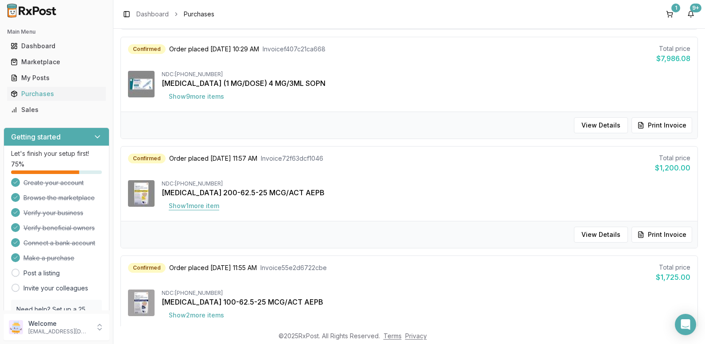
click at [198, 207] on button "Show 1 more item" at bounding box center [194, 206] width 65 height 16
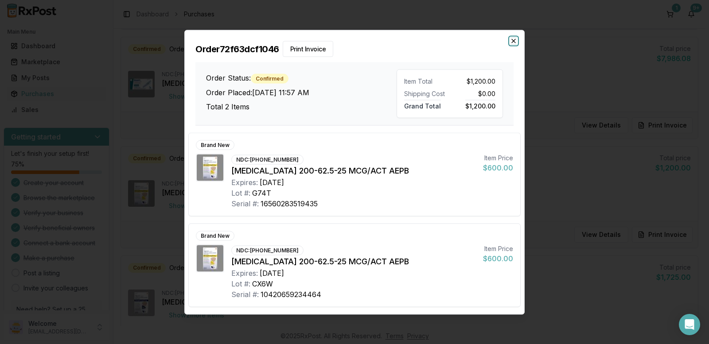
click at [512, 41] on icon "button" at bounding box center [513, 40] width 7 height 7
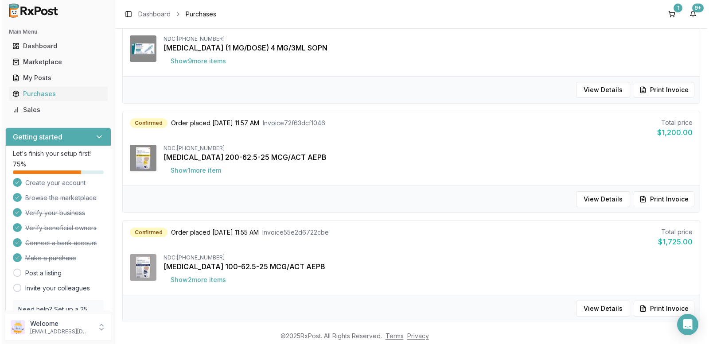
scroll to position [399, 0]
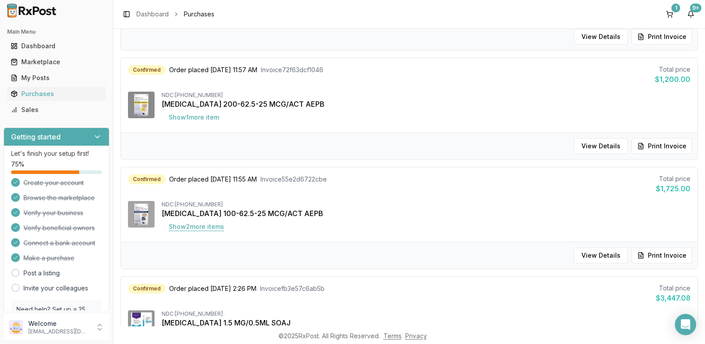
click at [191, 229] on button "Show 2 more item s" at bounding box center [197, 227] width 70 height 16
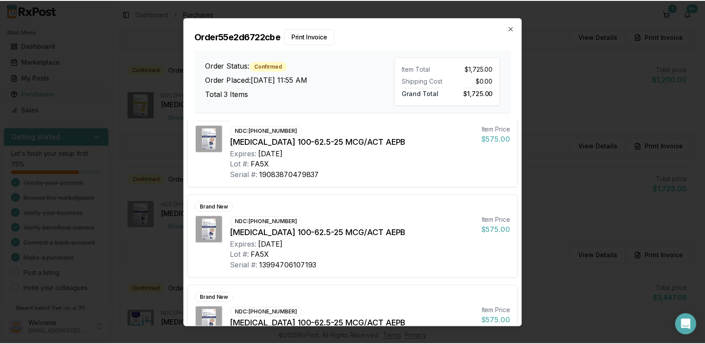
scroll to position [0, 0]
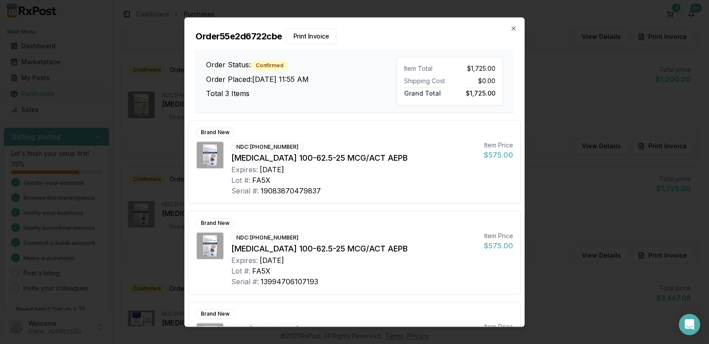
click at [518, 25] on div "Order 55e2d6722cbe Print Invoice Order Status: Confirmed Order Placed: 08/31/20…" at bounding box center [354, 65] width 339 height 95
click at [515, 27] on icon "button" at bounding box center [513, 28] width 7 height 7
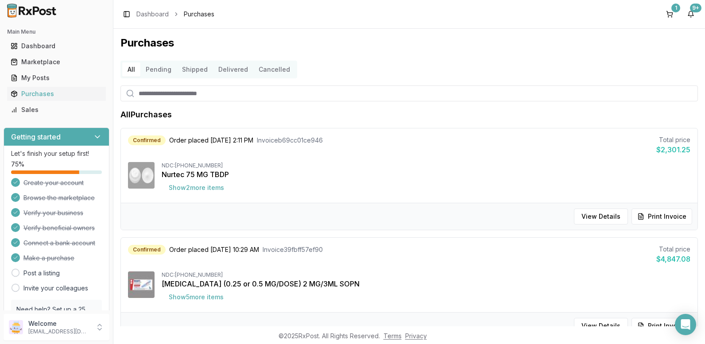
click at [179, 89] on input "search" at bounding box center [408, 93] width 577 height 16
type input "**********"
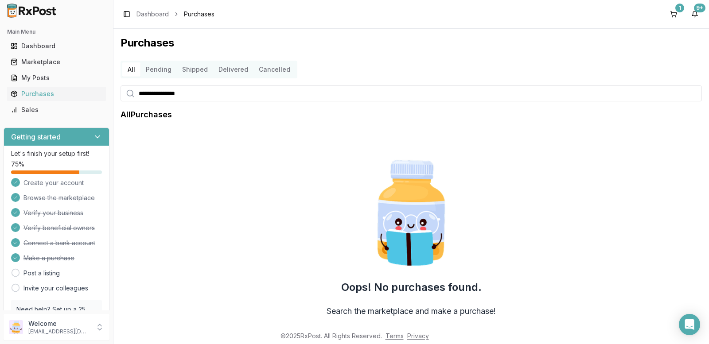
click at [231, 87] on input "**********" at bounding box center [410, 93] width 581 height 16
drag, startPoint x: 222, startPoint y: 91, endPoint x: 0, endPoint y: 39, distance: 228.4
click at [0, 50] on div "**********" at bounding box center [354, 172] width 709 height 344
click at [34, 61] on div "Marketplace" at bounding box center [57, 62] width 92 height 9
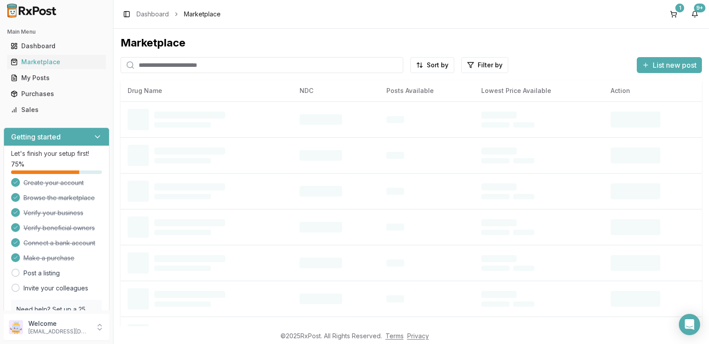
click at [169, 65] on input "search" at bounding box center [261, 65] width 283 height 16
paste input "**********"
type input "**********"
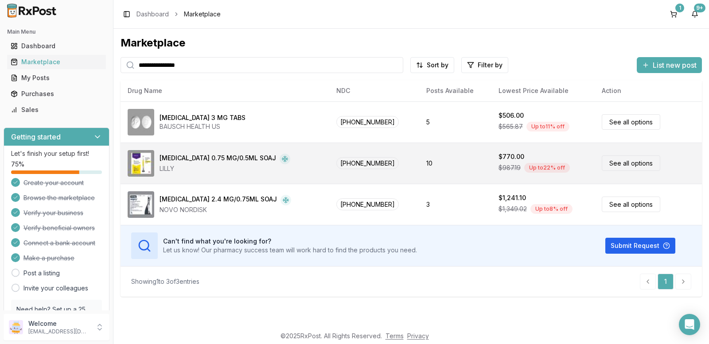
click at [630, 165] on link "See all options" at bounding box center [630, 162] width 58 height 15
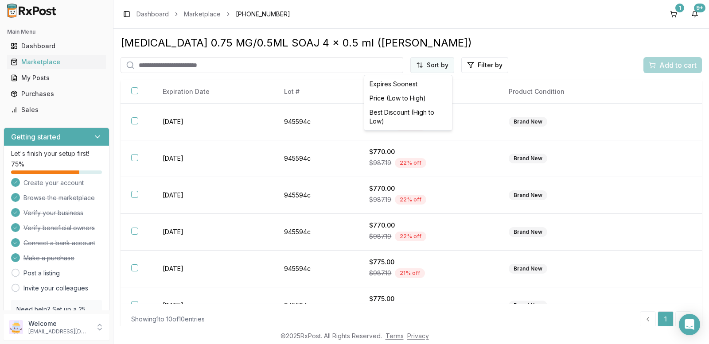
click at [435, 63] on html "Main Menu Dashboard Marketplace My Posts Purchases Sales Getting started Let's …" at bounding box center [354, 172] width 709 height 344
drag, startPoint x: 395, startPoint y: 100, endPoint x: 403, endPoint y: 100, distance: 8.4
click at [395, 100] on div "Price (Low to High)" at bounding box center [408, 98] width 84 height 14
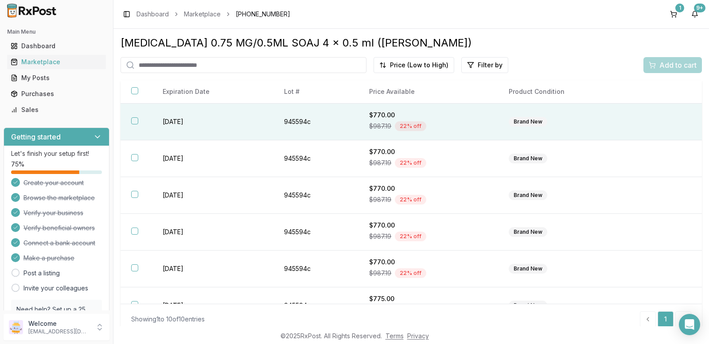
click at [132, 123] on button "button" at bounding box center [134, 120] width 7 height 7
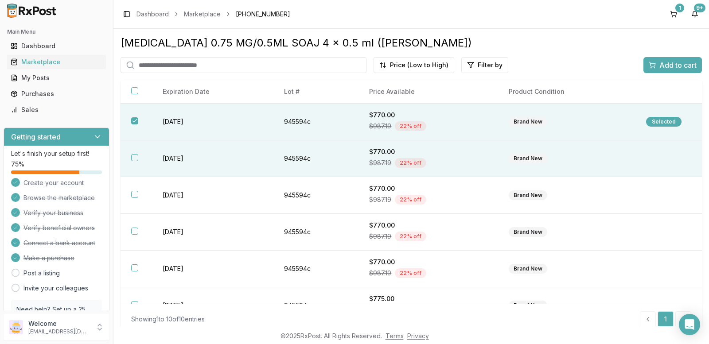
click at [130, 158] on th at bounding box center [135, 158] width 31 height 37
click at [651, 59] on button "Add to cart" at bounding box center [672, 65] width 58 height 16
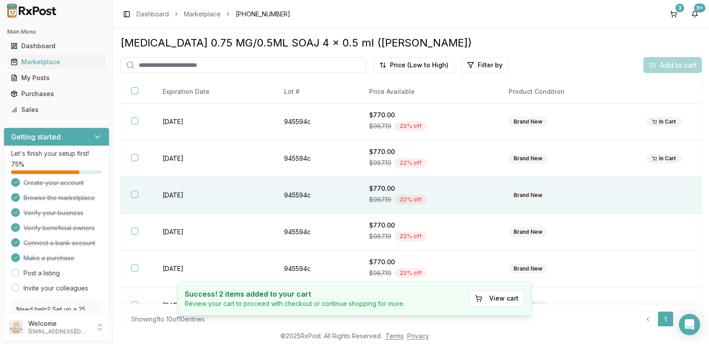
click at [132, 190] on th at bounding box center [135, 195] width 31 height 37
click at [654, 63] on div "Add to cart" at bounding box center [672, 65] width 48 height 11
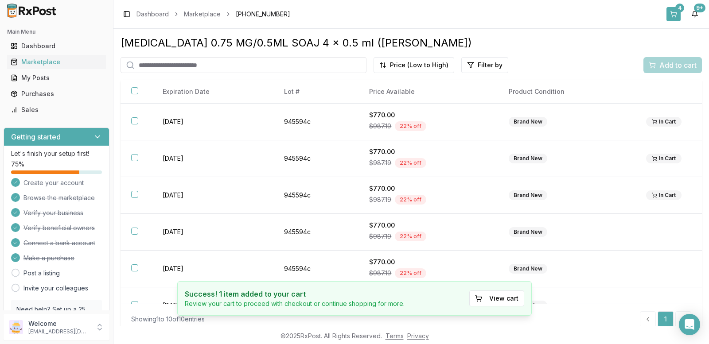
click at [681, 10] on div "4" at bounding box center [679, 8] width 9 height 9
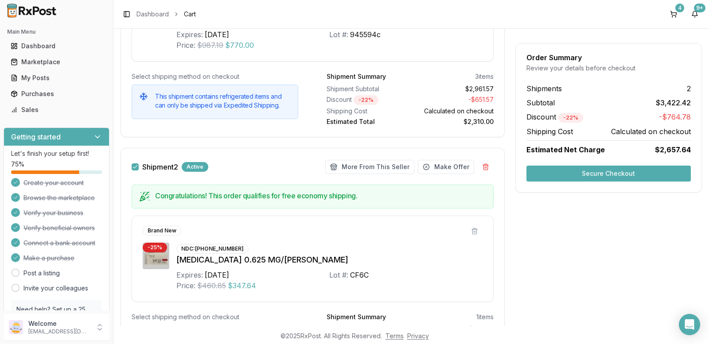
scroll to position [492, 0]
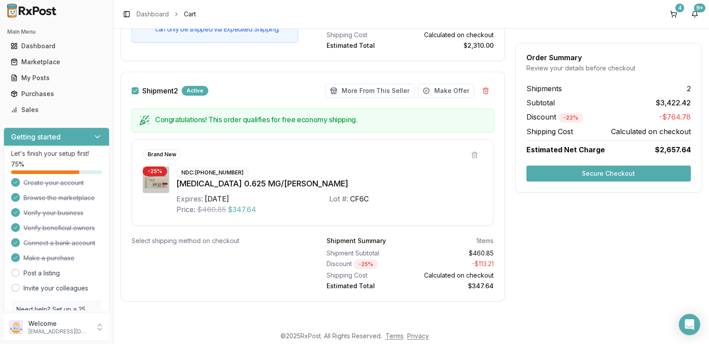
click at [615, 172] on button "Secure Checkout" at bounding box center [608, 174] width 164 height 16
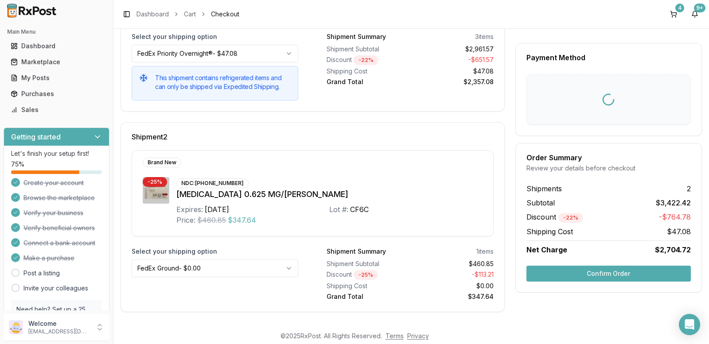
scroll to position [7, 0]
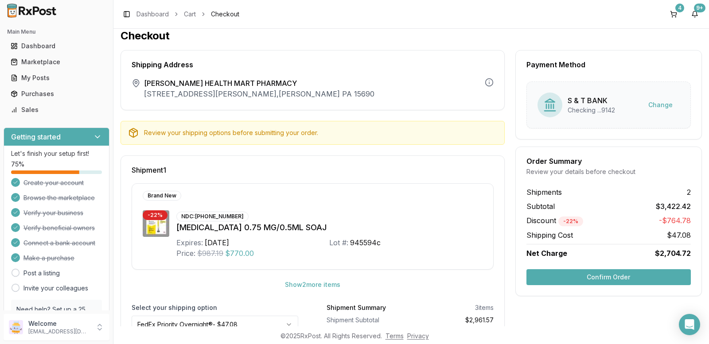
click at [616, 271] on button "Confirm Order" at bounding box center [608, 277] width 164 height 16
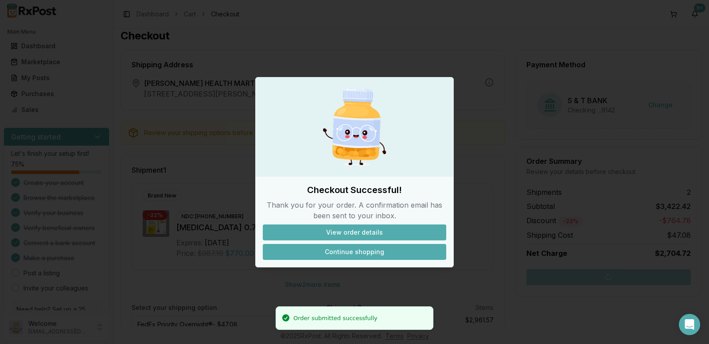
click at [358, 253] on button "Continue shopping" at bounding box center [354, 252] width 183 height 16
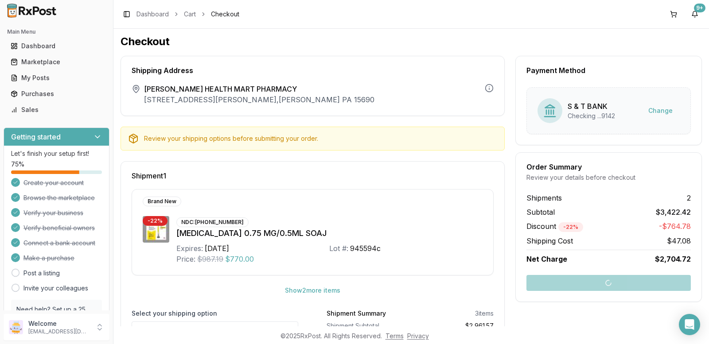
scroll to position [0, 0]
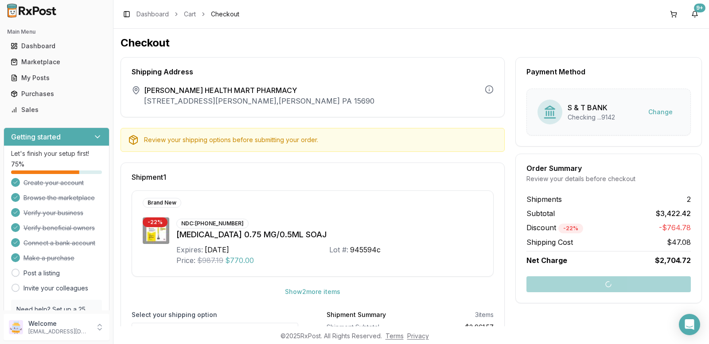
click at [314, 136] on div "Review your shipping options before submitting your order." at bounding box center [320, 140] width 353 height 9
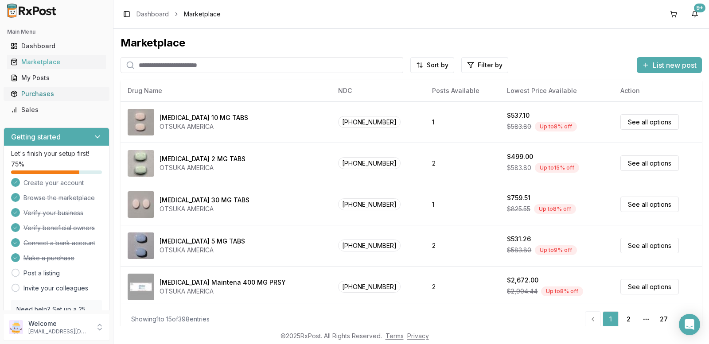
click at [32, 91] on div "Purchases" at bounding box center [57, 93] width 92 height 9
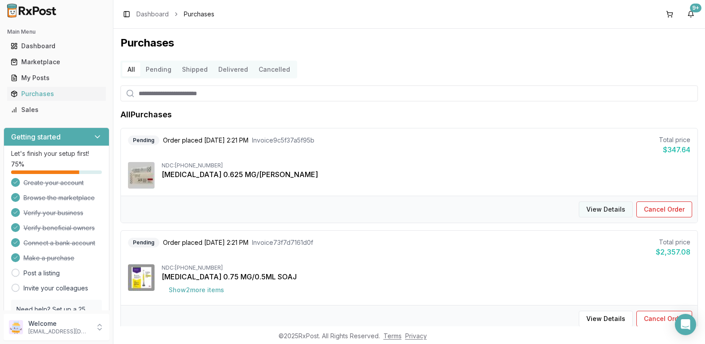
click at [620, 207] on button "View Details" at bounding box center [606, 209] width 54 height 16
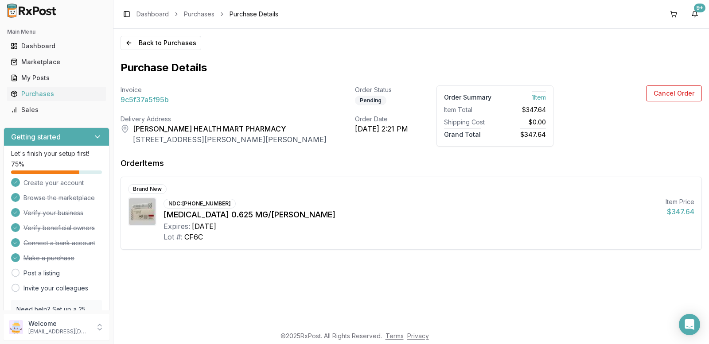
click at [148, 99] on span "9c5f37a5f95b" at bounding box center [144, 99] width 48 height 11
click at [127, 43] on button "Back to Purchases" at bounding box center [160, 43] width 81 height 14
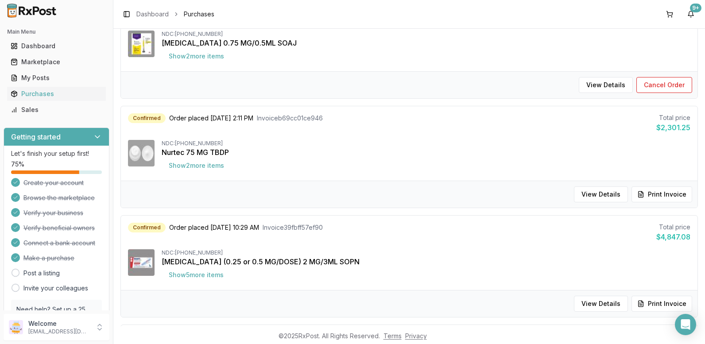
scroll to position [221, 0]
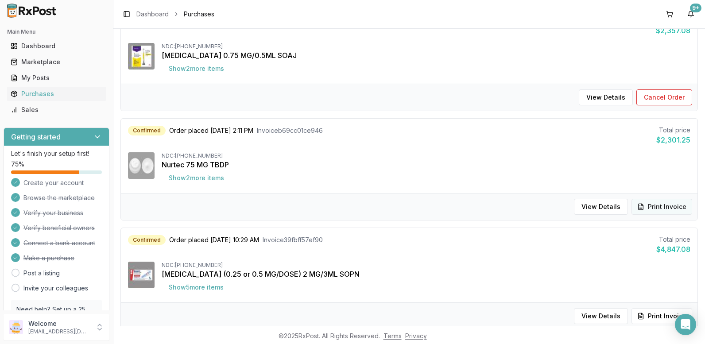
click at [664, 208] on button "Print Invoice" at bounding box center [661, 207] width 61 height 16
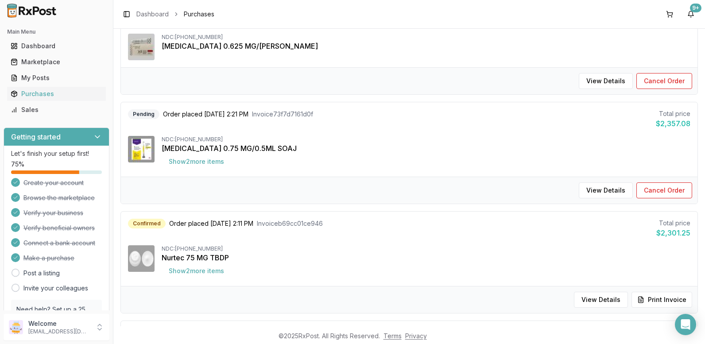
scroll to position [0, 0]
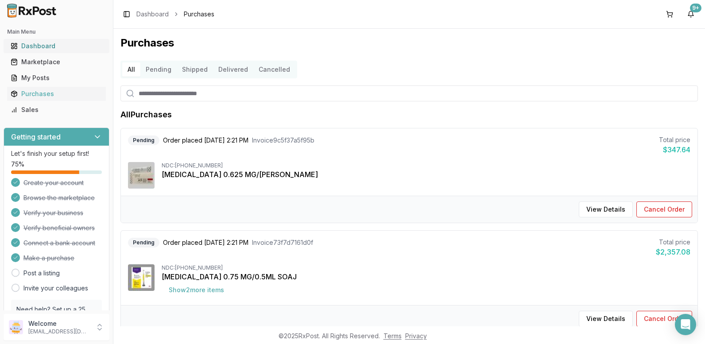
click at [43, 45] on div "Dashboard" at bounding box center [57, 46] width 92 height 9
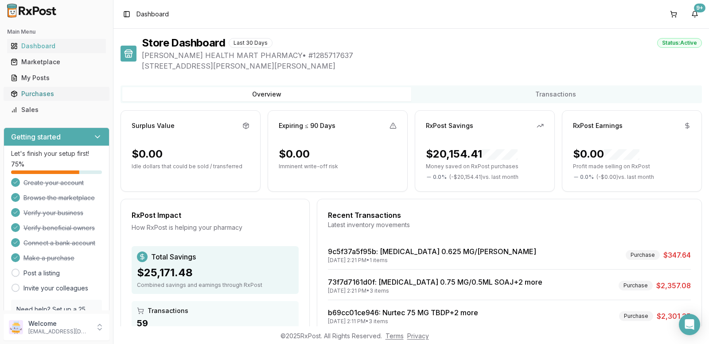
click at [36, 93] on div "Purchases" at bounding box center [57, 93] width 92 height 9
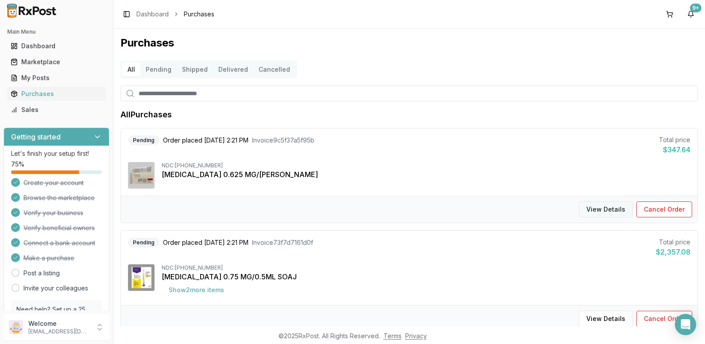
click at [599, 207] on button "View Details" at bounding box center [606, 209] width 54 height 16
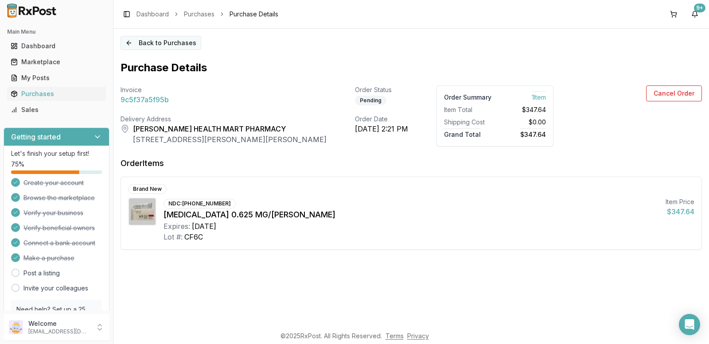
click at [156, 41] on button "Back to Purchases" at bounding box center [160, 43] width 81 height 14
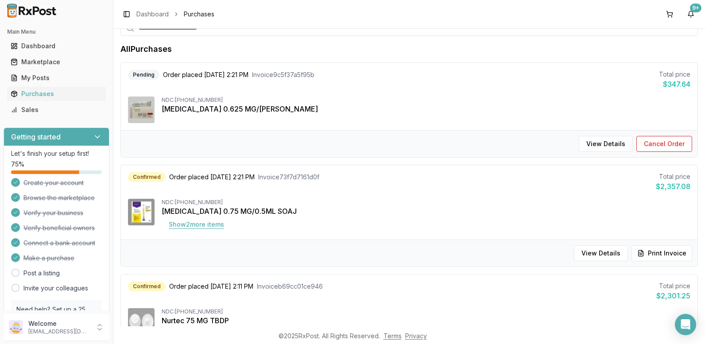
scroll to position [89, 0]
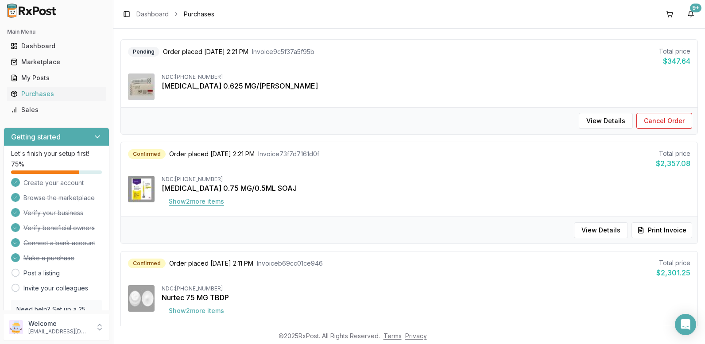
click at [208, 199] on button "Show 2 more item s" at bounding box center [197, 202] width 70 height 16
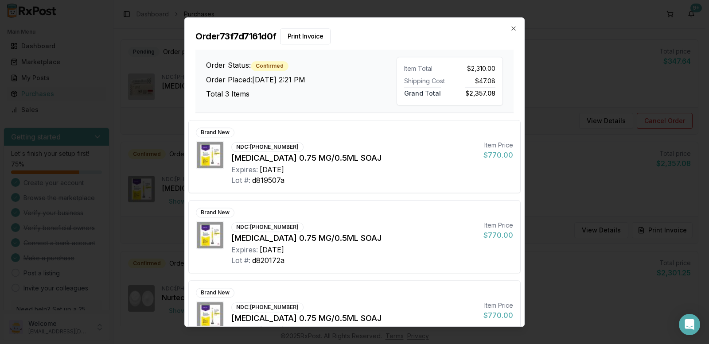
click at [206, 201] on div "Brand New NDC: 00002-1433-80 Trulicity 0.75 MG/0.5ML SOAJ Expires: 2026-08-31 L…" at bounding box center [354, 237] width 331 height 72
click at [510, 27] on icon "button" at bounding box center [513, 28] width 7 height 7
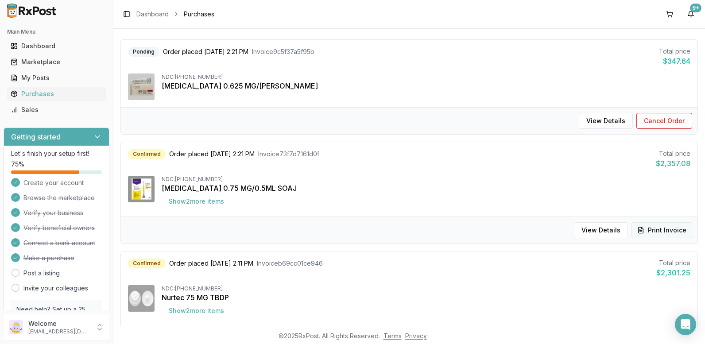
click at [663, 231] on button "Print Invoice" at bounding box center [661, 230] width 61 height 16
